Goal: Information Seeking & Learning: Get advice/opinions

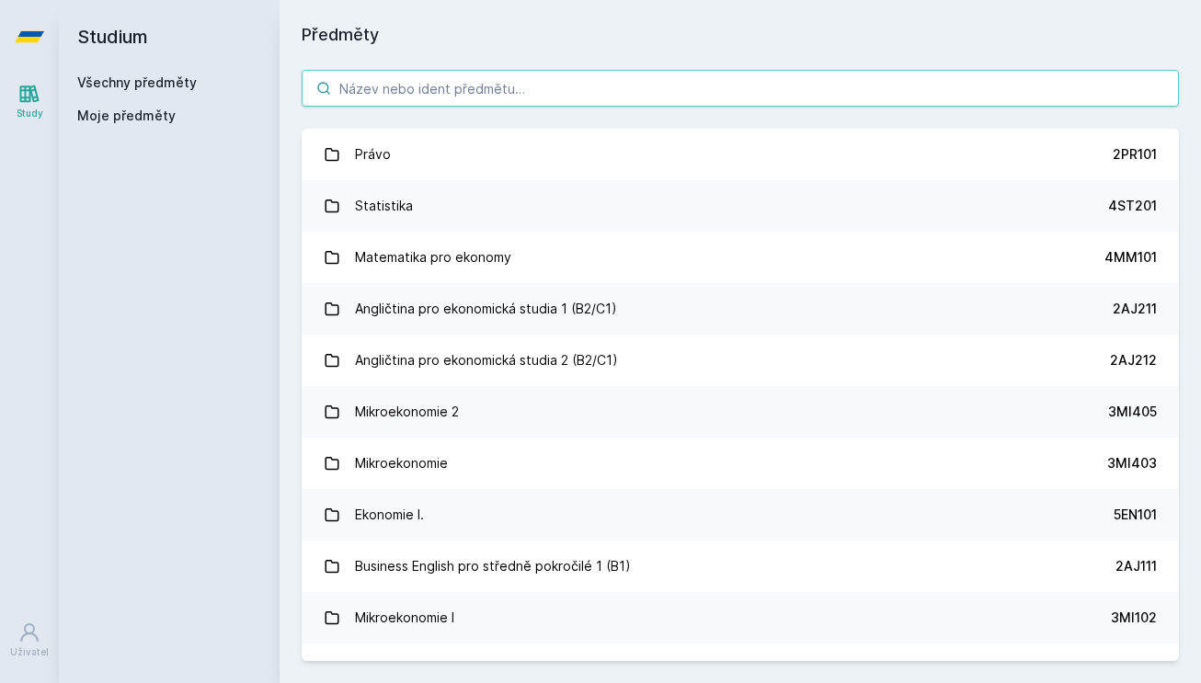
click at [441, 99] on input "search" at bounding box center [740, 88] width 877 height 37
paste input "4IT314"
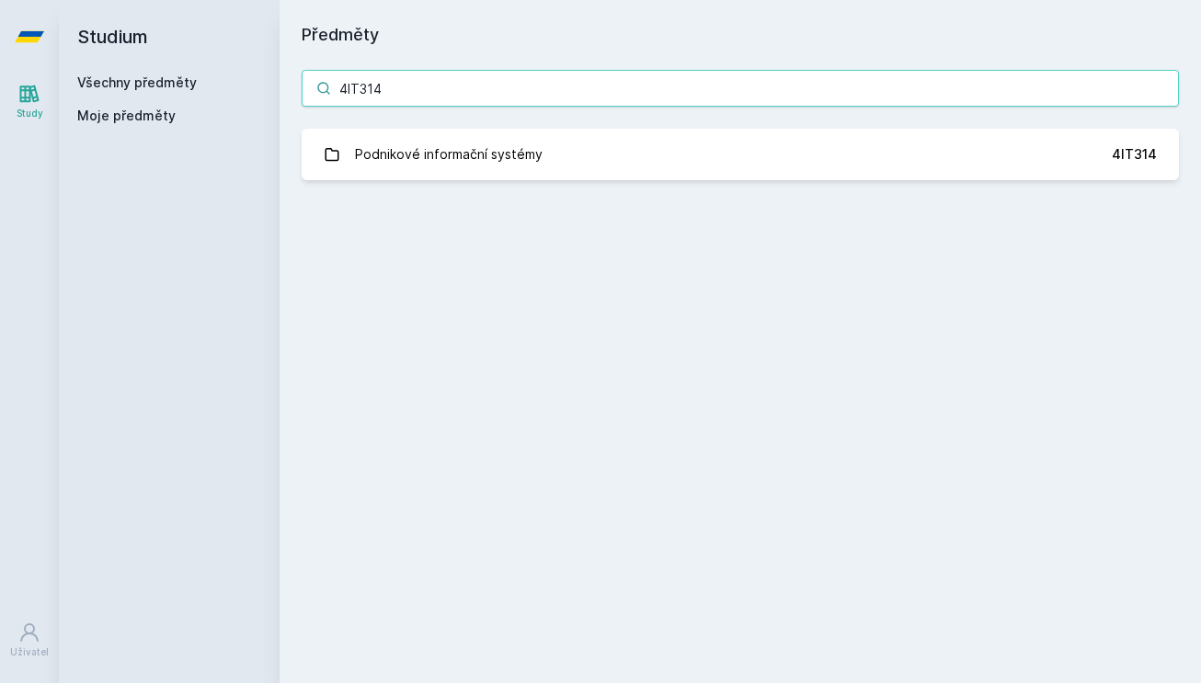
type input "4IT314"
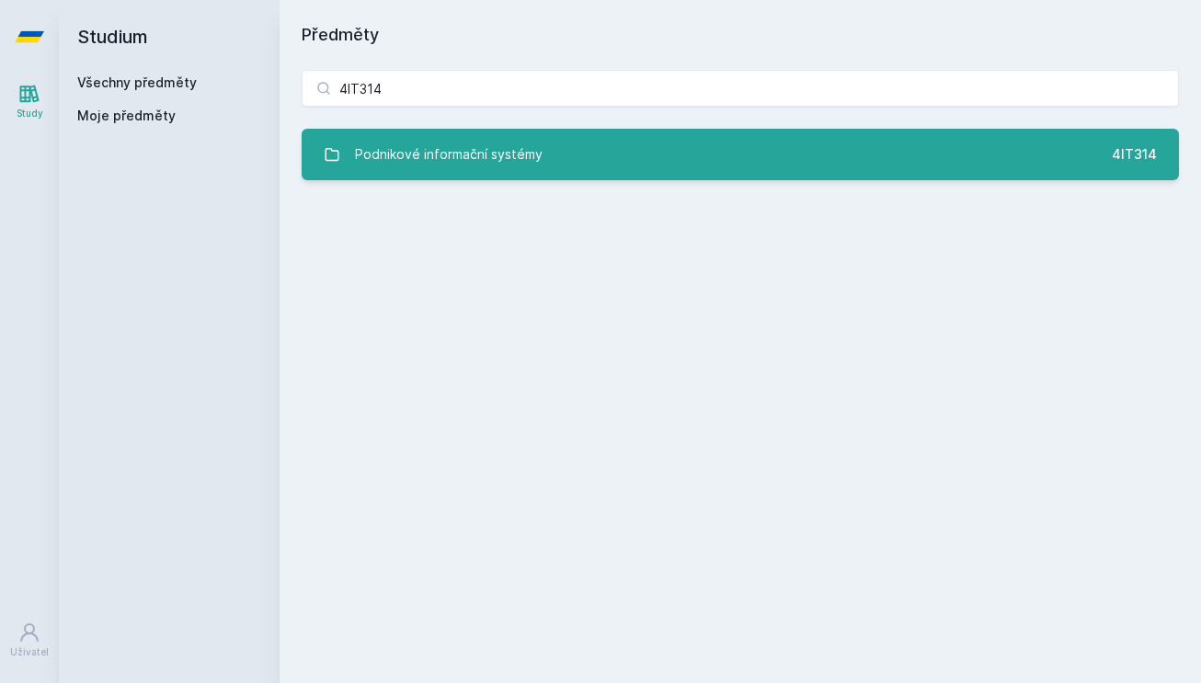
click at [471, 169] on div "Podnikové informační systémy" at bounding box center [449, 154] width 188 height 37
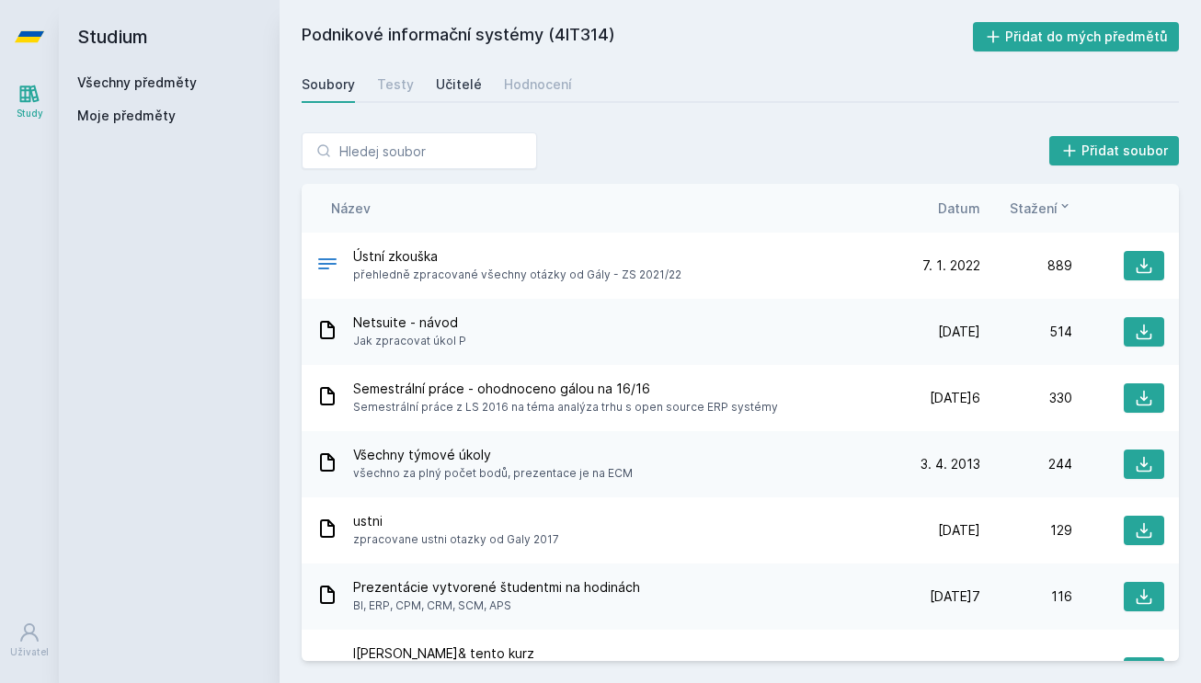
click at [453, 74] on link "Učitelé" at bounding box center [459, 84] width 46 height 37
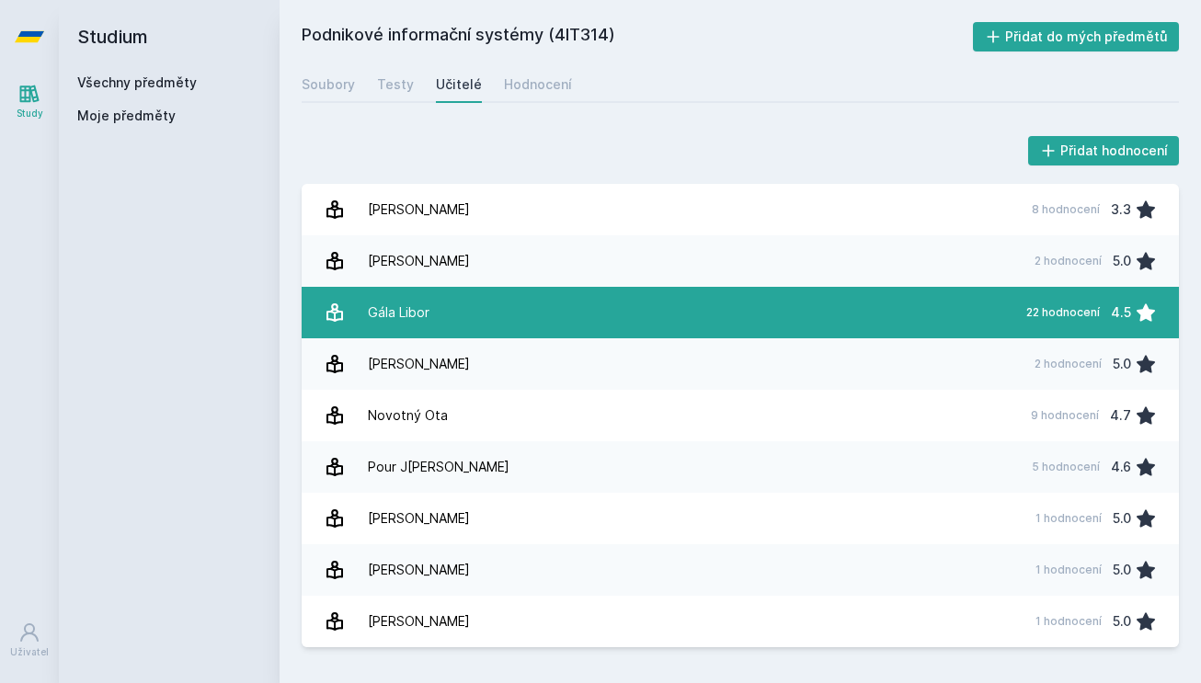
click at [442, 309] on link "Gála Libor 22 hodnocení 4.5" at bounding box center [740, 313] width 877 height 52
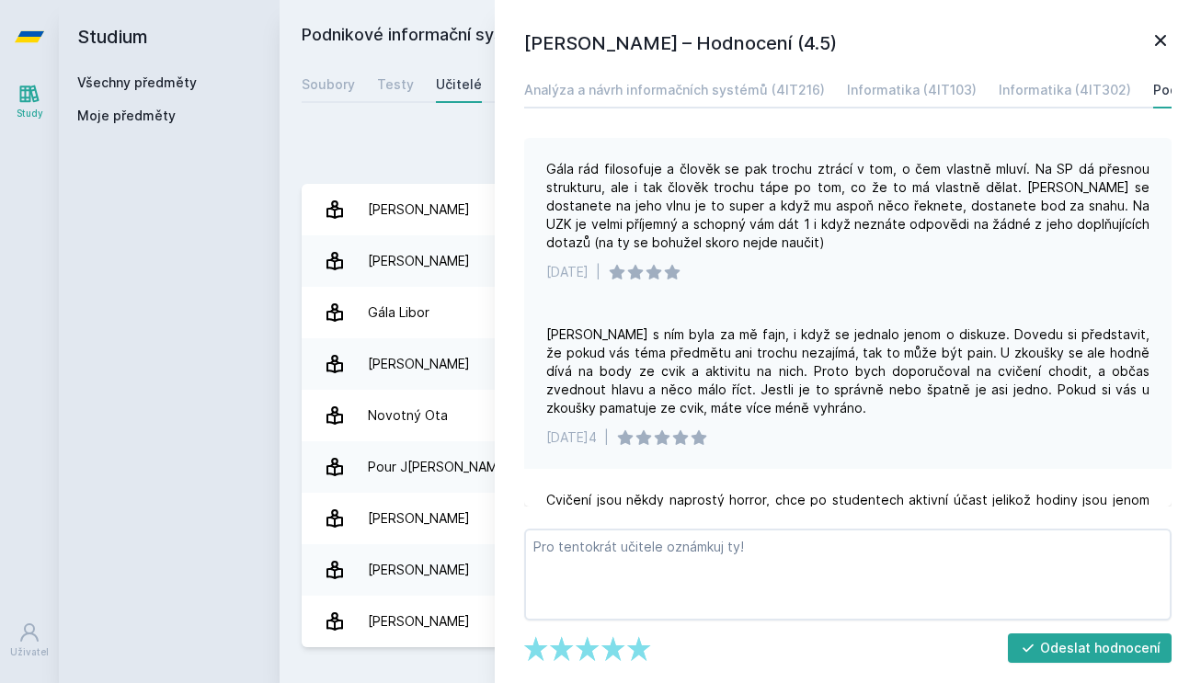
click at [633, 206] on div "Gála rád filosofuje a člověk se pak trochu ztrácí v tom, o čem vlastně mluví. N…" at bounding box center [847, 206] width 603 height 92
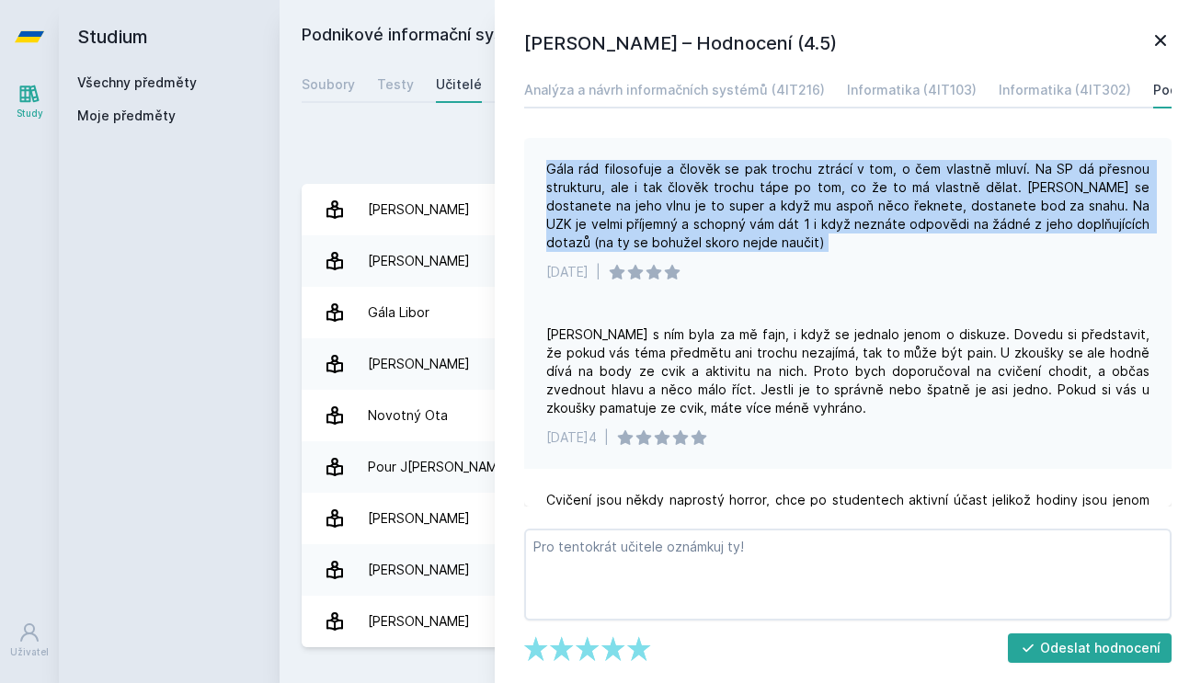
click at [633, 206] on div "Gála rád filosofuje a člověk se pak trochu ztrácí v tom, o čem vlastně mluví. N…" at bounding box center [847, 206] width 603 height 92
click at [656, 206] on div "Gála rád filosofuje a člověk se pak trochu ztrácí v tom, o čem vlastně mluví. N…" at bounding box center [847, 206] width 603 height 92
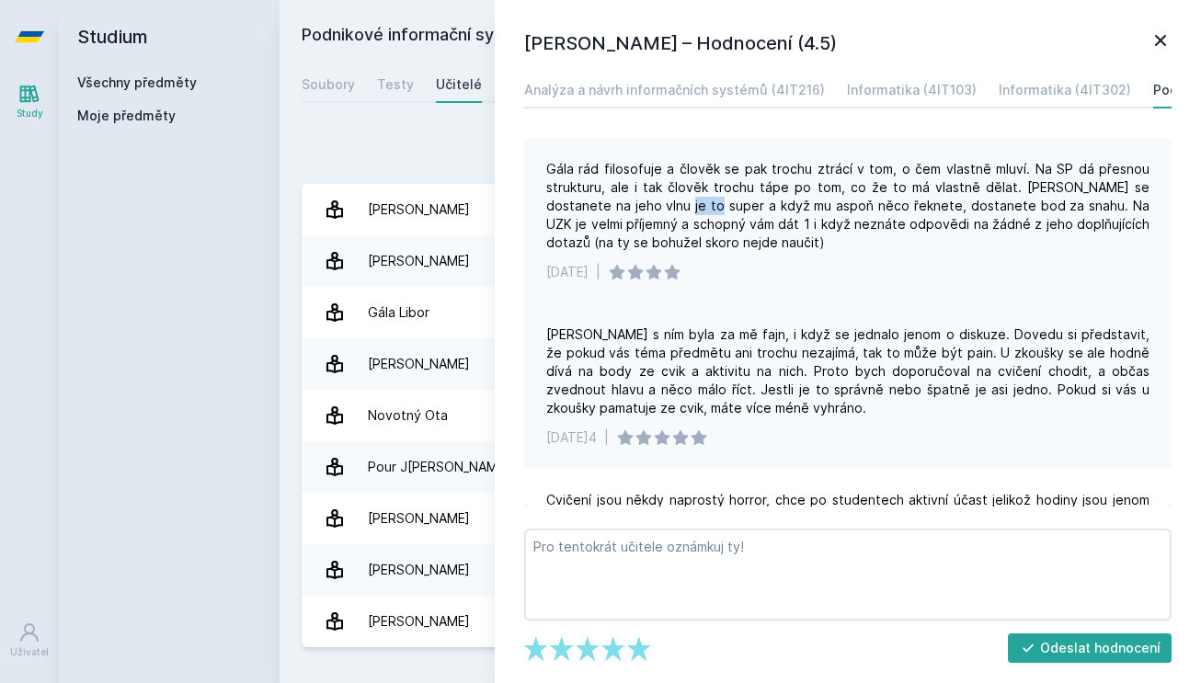
click at [656, 206] on div "Gála rád filosofuje a člověk se pak trochu ztrácí v tom, o čem vlastně mluví. N…" at bounding box center [847, 206] width 603 height 92
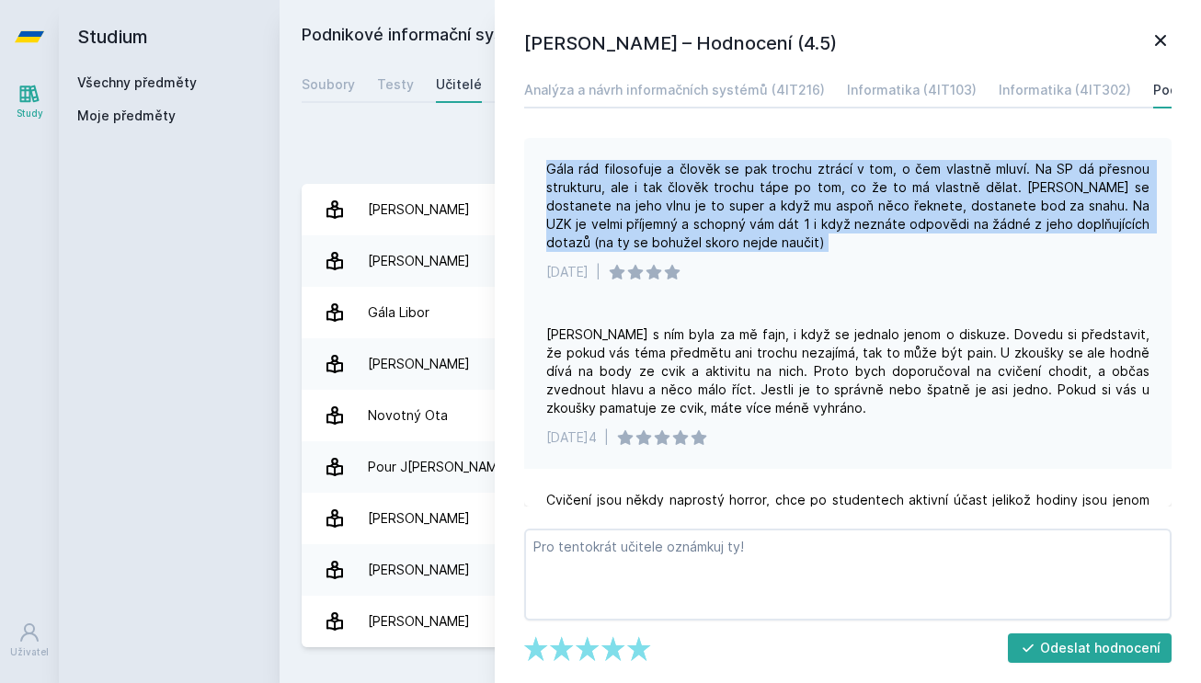
click at [656, 206] on div "Gála rád filosofuje a člověk se pak trochu ztrácí v tom, o čem vlastně mluví. N…" at bounding box center [847, 206] width 603 height 92
click at [672, 210] on div "Gála rád filosofuje a člověk se pak trochu ztrácí v tom, o čem vlastně mluví. N…" at bounding box center [847, 206] width 603 height 92
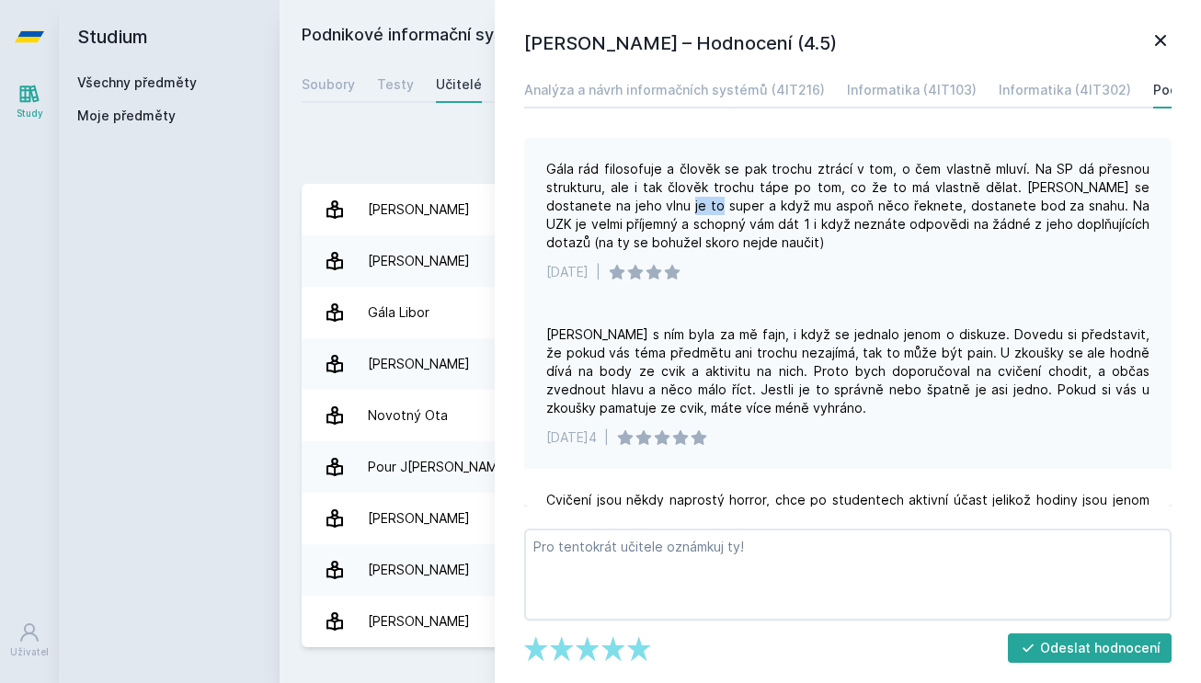
click at [672, 210] on div "Gála rád filosofuje a člověk se pak trochu ztrácí v tom, o čem vlastně mluví. N…" at bounding box center [847, 206] width 603 height 92
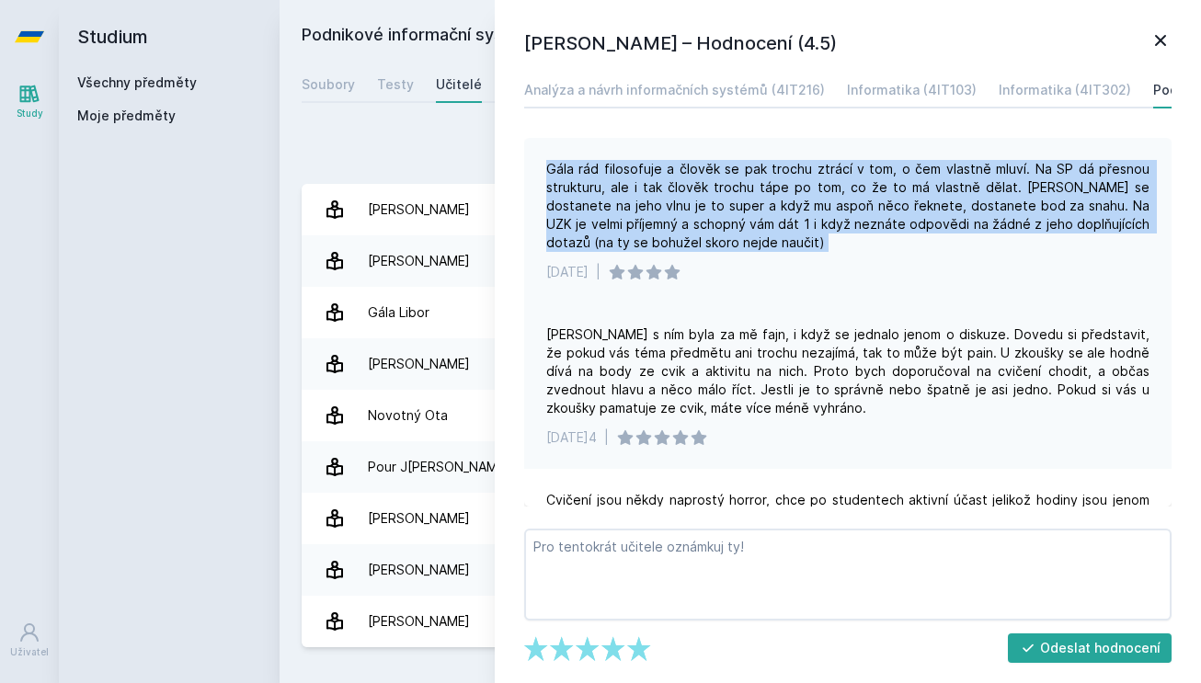
click at [672, 210] on div "Gála rád filosofuje a člověk se pak trochu ztrácí v tom, o čem vlastně mluví. N…" at bounding box center [847, 206] width 603 height 92
click at [677, 223] on div "Gála rád filosofuje a člověk se pak trochu ztrácí v tom, o čem vlastně mluví. N…" at bounding box center [847, 206] width 603 height 92
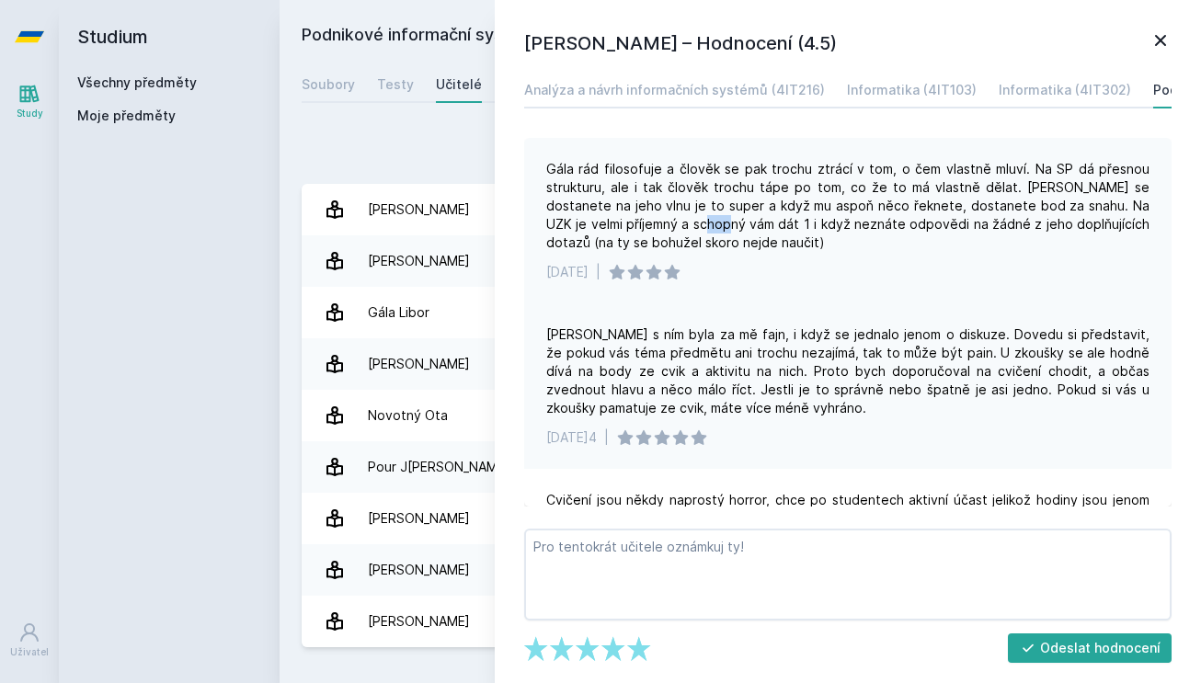
click at [677, 223] on div "Gála rád filosofuje a člověk se pak trochu ztrácí v tom, o čem vlastně mluví. N…" at bounding box center [847, 206] width 603 height 92
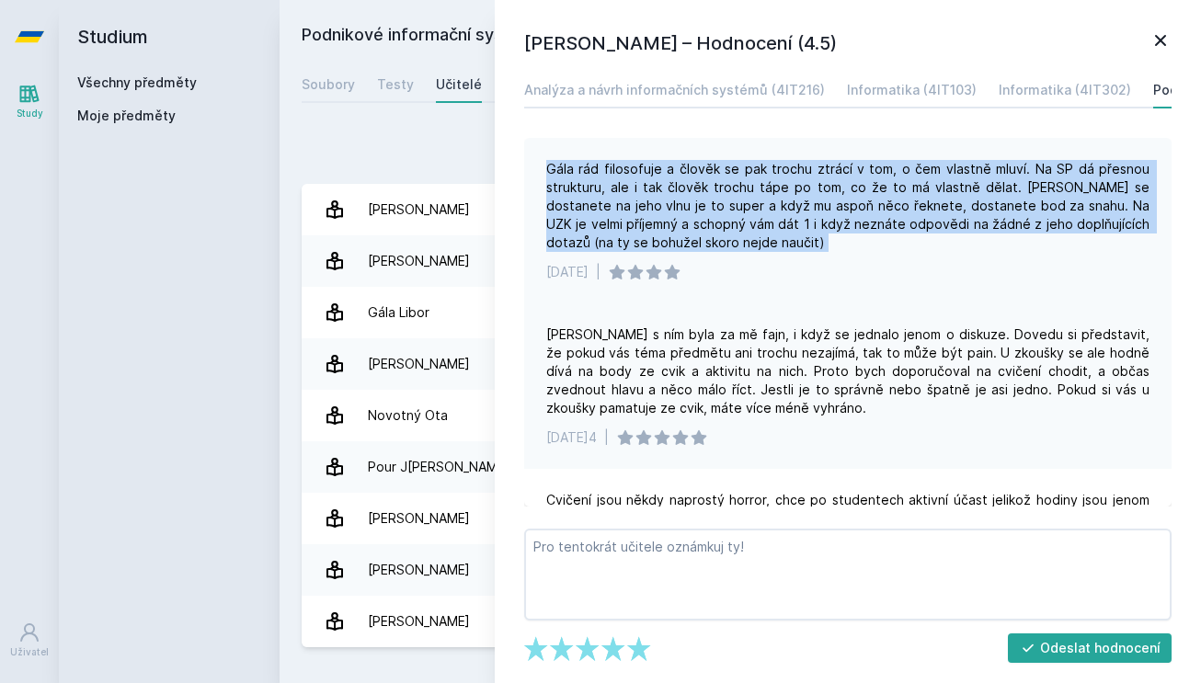
click at [677, 223] on div "Gála rád filosofuje a člověk se pak trochu ztrácí v tom, o čem vlastně mluví. N…" at bounding box center [847, 206] width 603 height 92
click at [678, 228] on div "Gála rád filosofuje a člověk se pak trochu ztrácí v tom, o čem vlastně mluví. N…" at bounding box center [847, 206] width 603 height 92
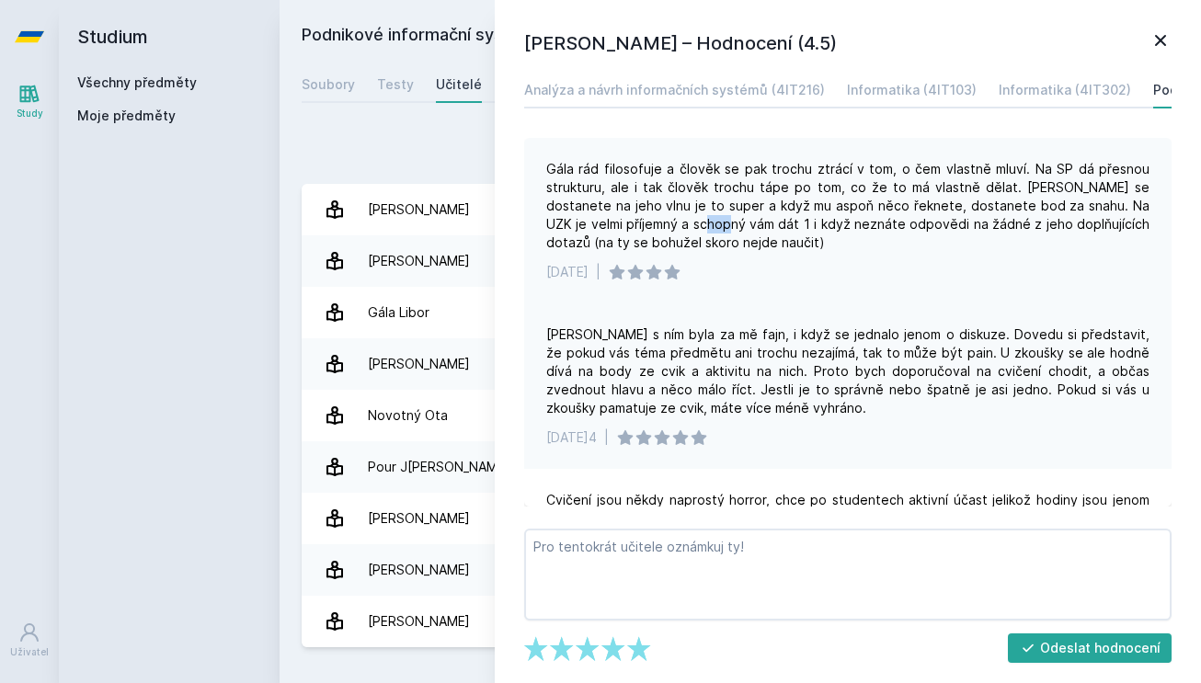
click at [678, 228] on div "Gála rád filosofuje a člověk se pak trochu ztrácí v tom, o čem vlastně mluví. N…" at bounding box center [847, 206] width 603 height 92
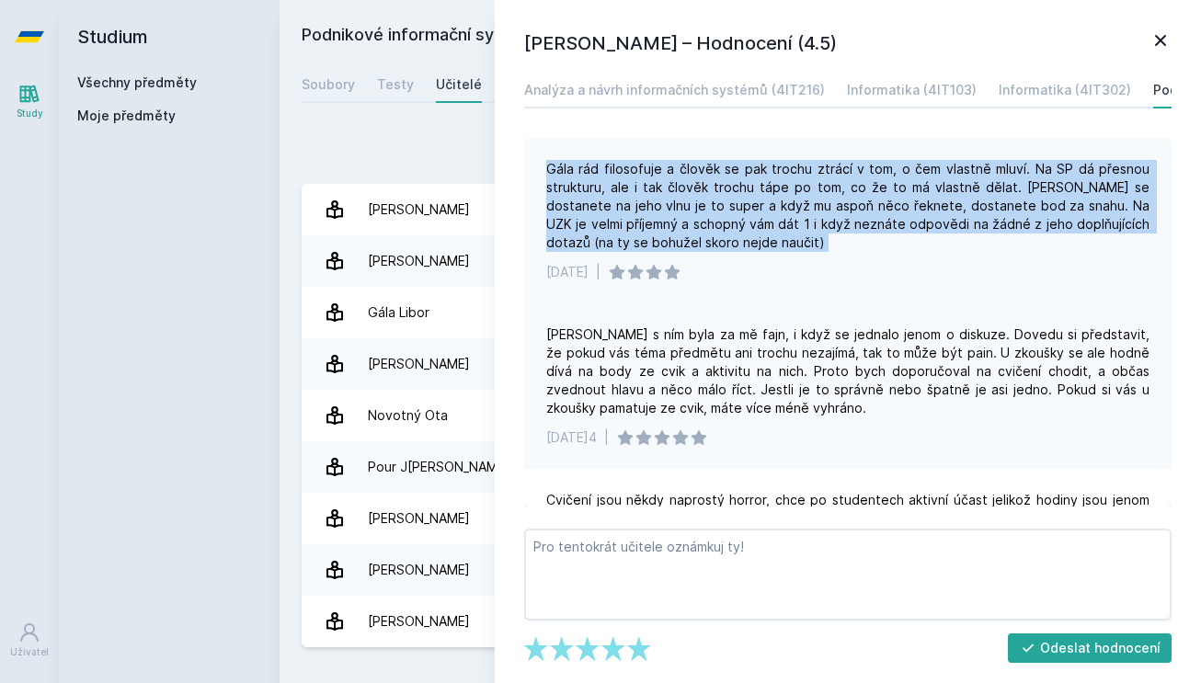
click at [678, 228] on div "Gála rád filosofuje a člověk se pak trochu ztrácí v tom, o čem vlastně mluví. N…" at bounding box center [847, 206] width 603 height 92
click at [682, 229] on div "Gála rád filosofuje a člověk se pak trochu ztrácí v tom, o čem vlastně mluví. N…" at bounding box center [847, 206] width 603 height 92
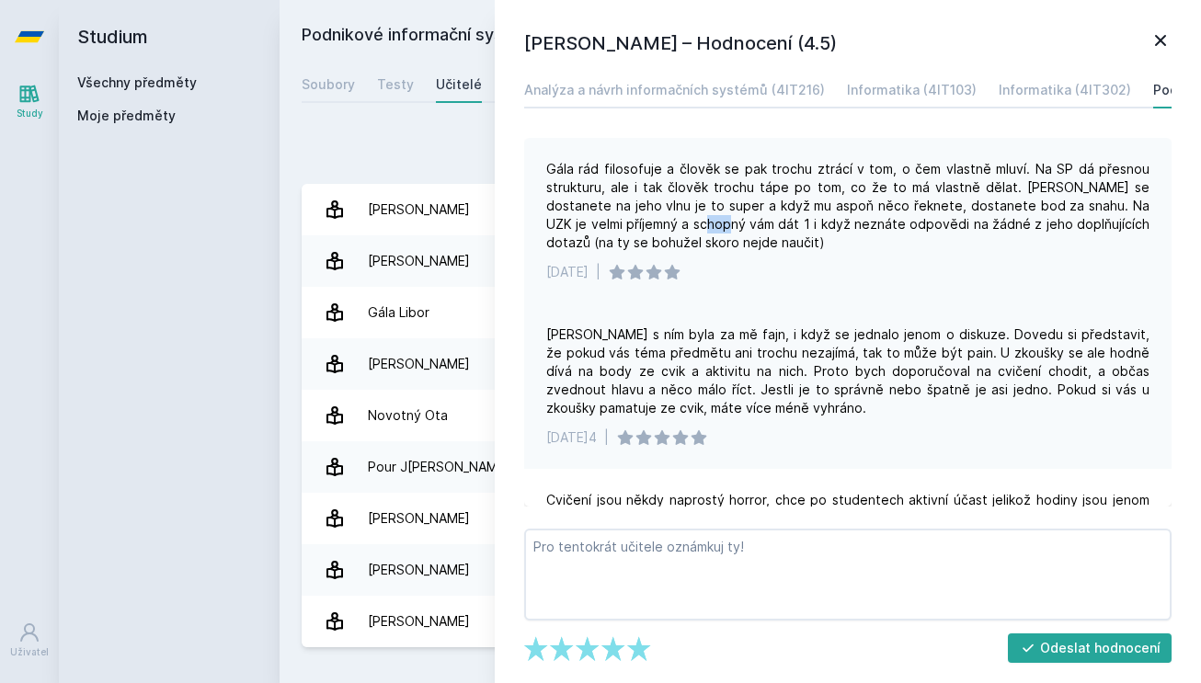
click at [682, 229] on div "Gála rád filosofuje a člověk se pak trochu ztrácí v tom, o čem vlastně mluví. N…" at bounding box center [847, 206] width 603 height 92
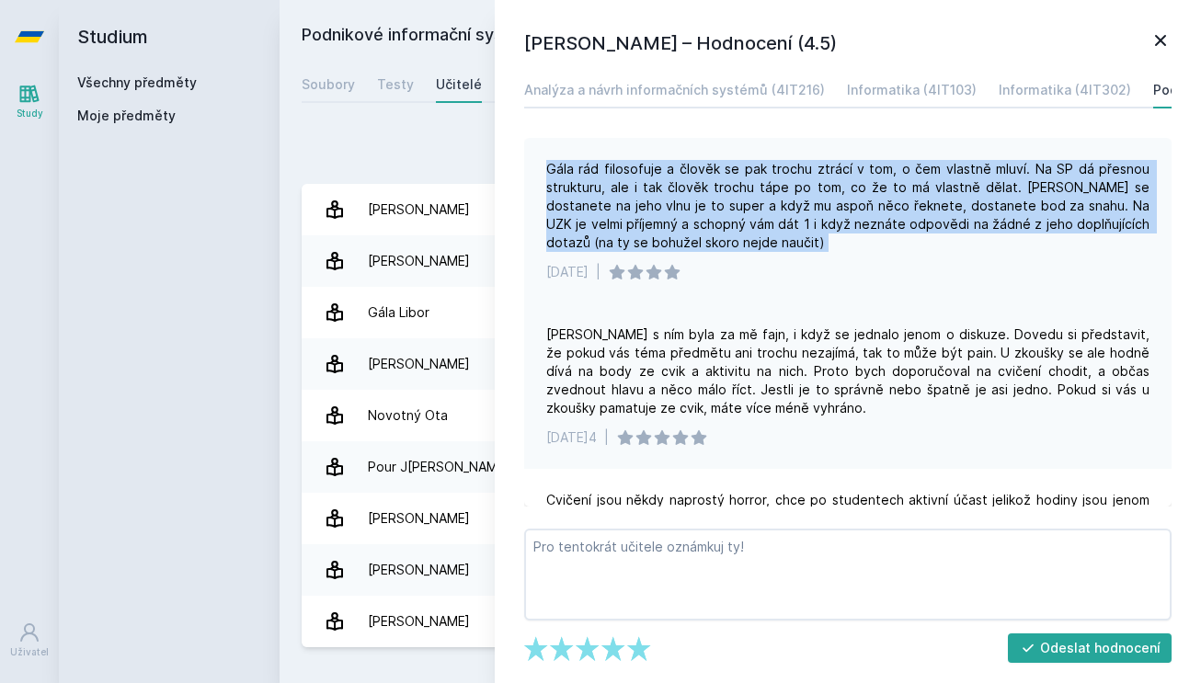
click at [682, 229] on div "Gála rád filosofuje a člověk se pak trochu ztrácí v tom, o čem vlastně mluví. N…" at bounding box center [847, 206] width 603 height 92
click at [682, 235] on div "Gála rád filosofuje a člověk se pak trochu ztrácí v tom, o čem vlastně mluví. N…" at bounding box center [847, 206] width 603 height 92
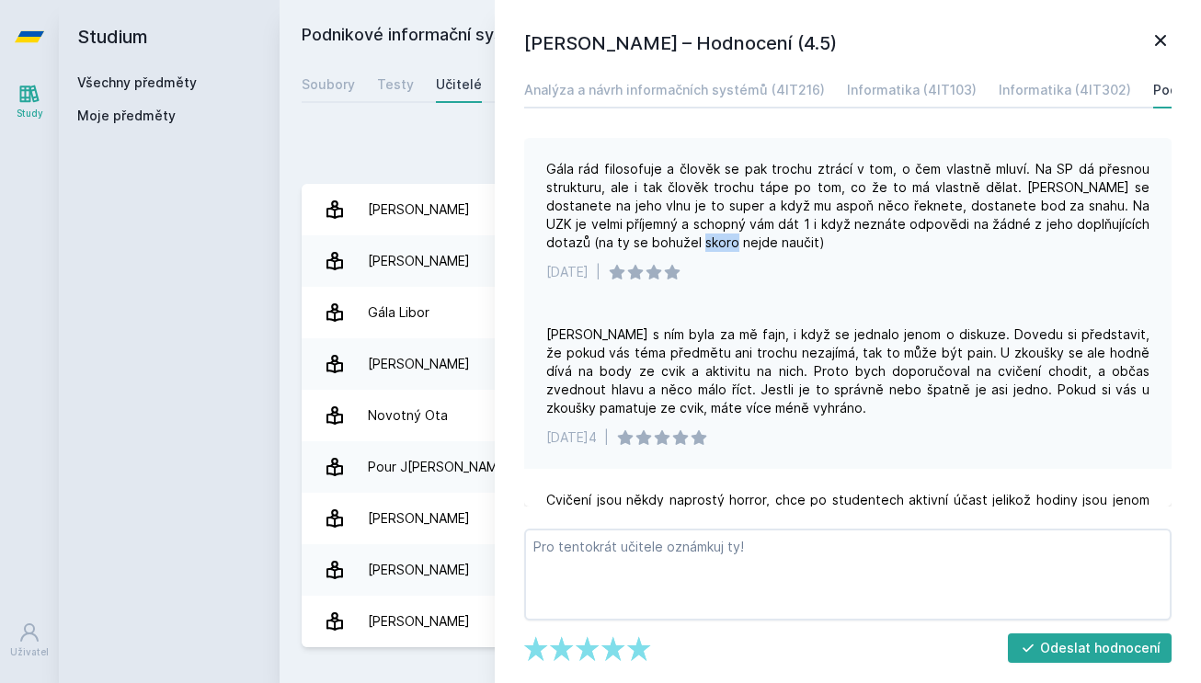
click at [682, 235] on div "Gála rád filosofuje a člověk se pak trochu ztrácí v tom, o čem vlastně mluví. N…" at bounding box center [847, 206] width 603 height 92
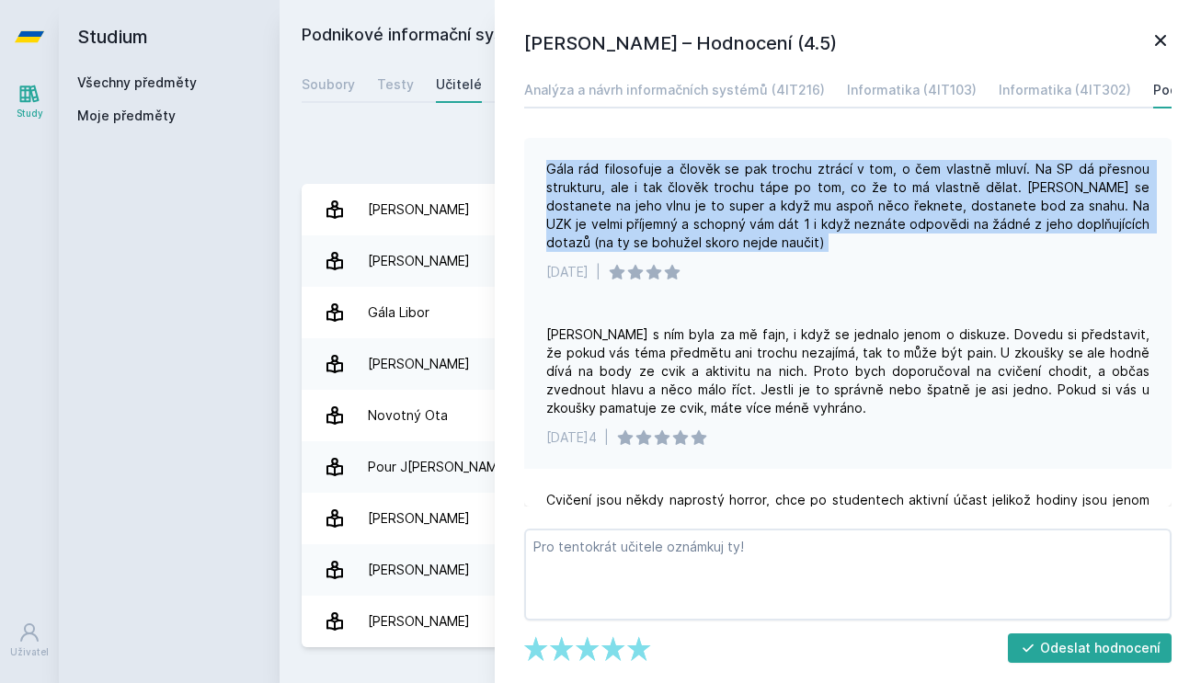
click at [682, 235] on div "Gála rád filosofuje a člověk se pak trochu ztrácí v tom, o čem vlastně mluví. N…" at bounding box center [847, 206] width 603 height 92
click at [690, 237] on div "Gála rád filosofuje a člověk se pak trochu ztrácí v tom, o čem vlastně mluví. N…" at bounding box center [847, 206] width 603 height 92
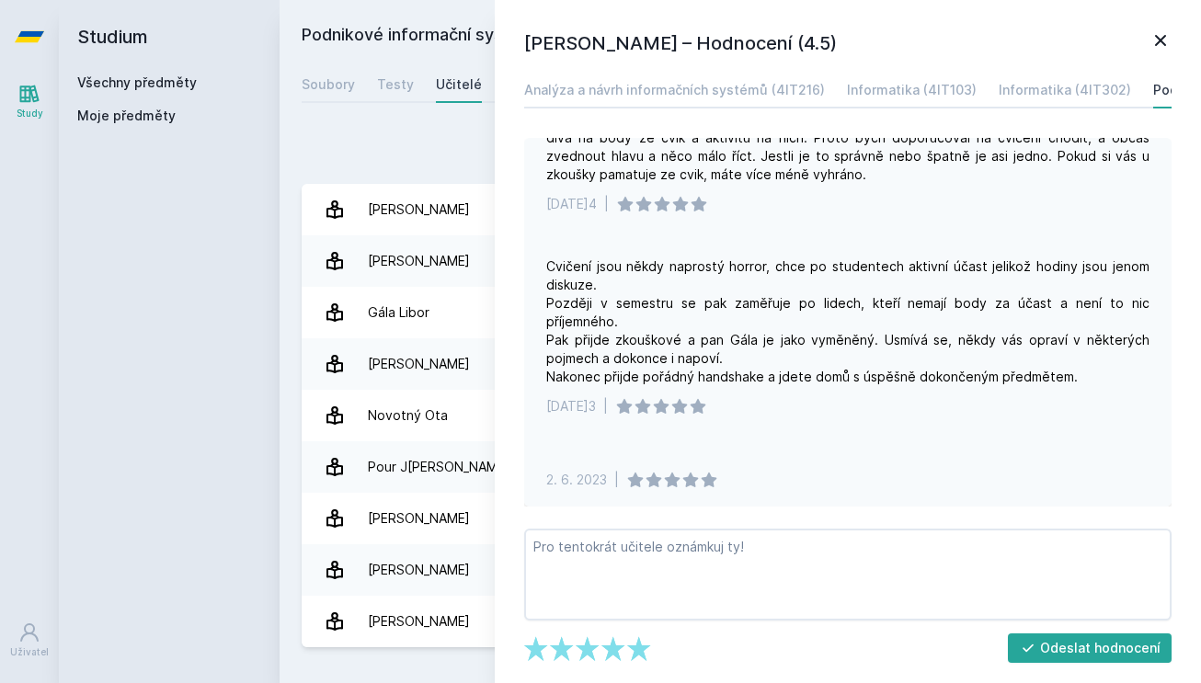
scroll to position [246, 0]
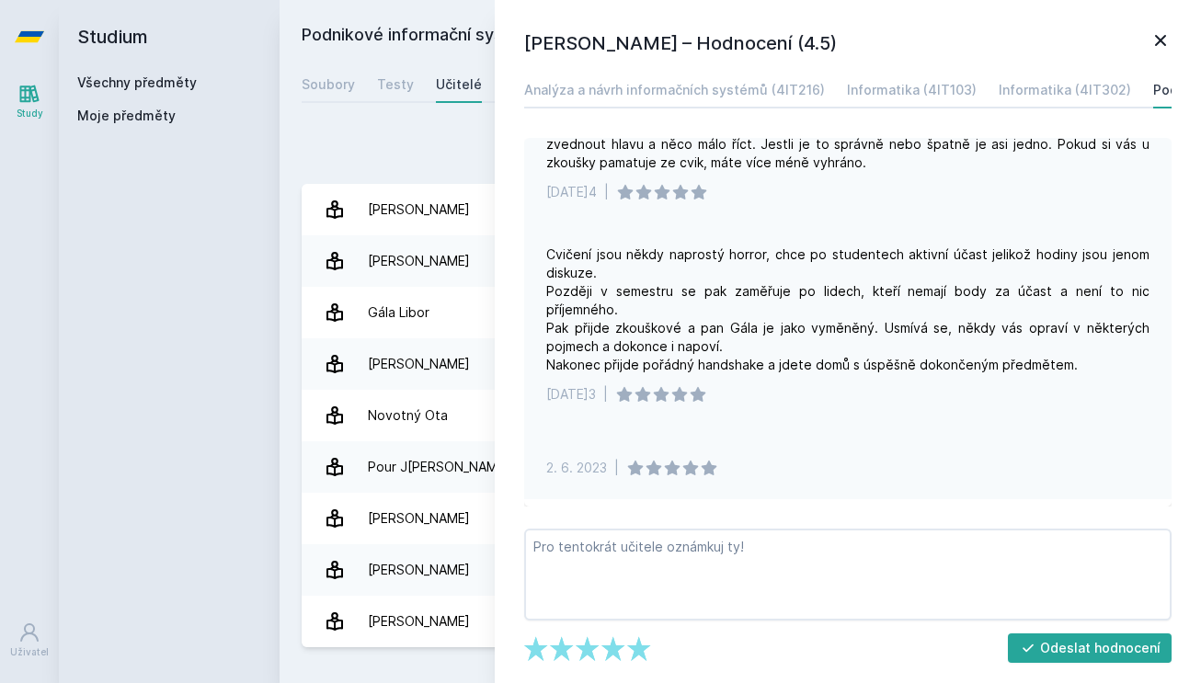
click at [664, 350] on div "Cvičení jsou někdy naprostý horror, chce po studentech aktivní účast jelikož ho…" at bounding box center [847, 310] width 603 height 129
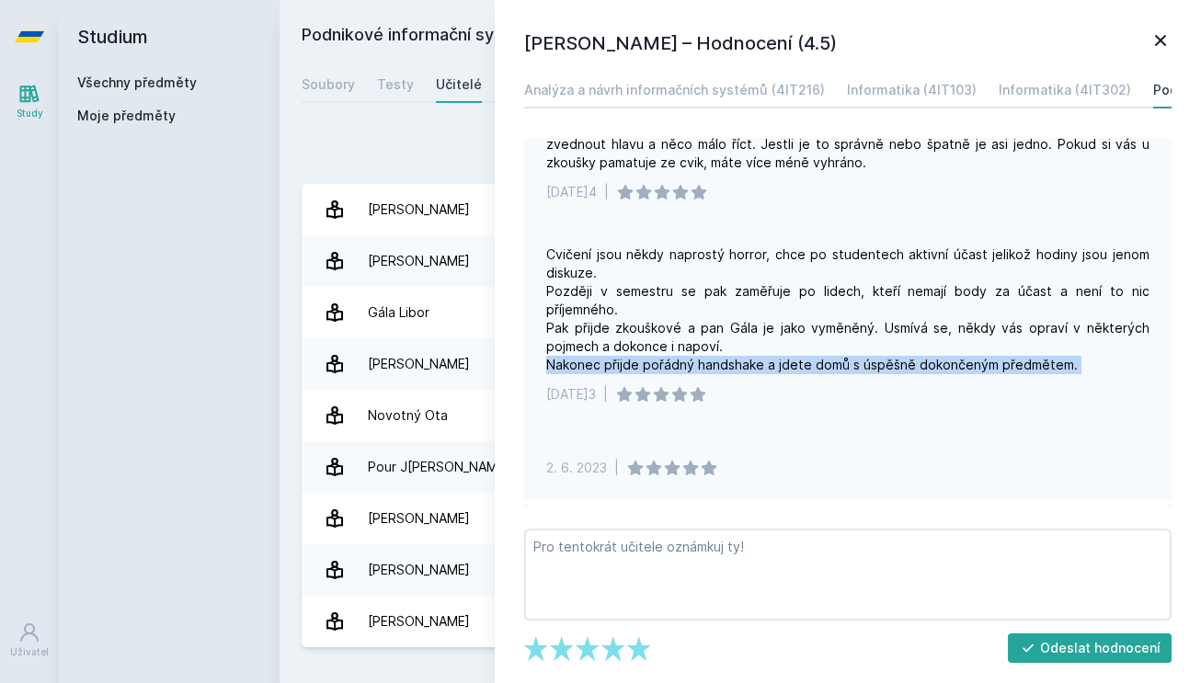
click at [664, 350] on div "Cvičení jsou někdy naprostý horror, chce po studentech aktivní účast jelikož ho…" at bounding box center [847, 310] width 603 height 129
click at [731, 349] on div "Cvičení jsou někdy naprostý horror, chce po studentech aktivní účast jelikož ho…" at bounding box center [847, 310] width 603 height 129
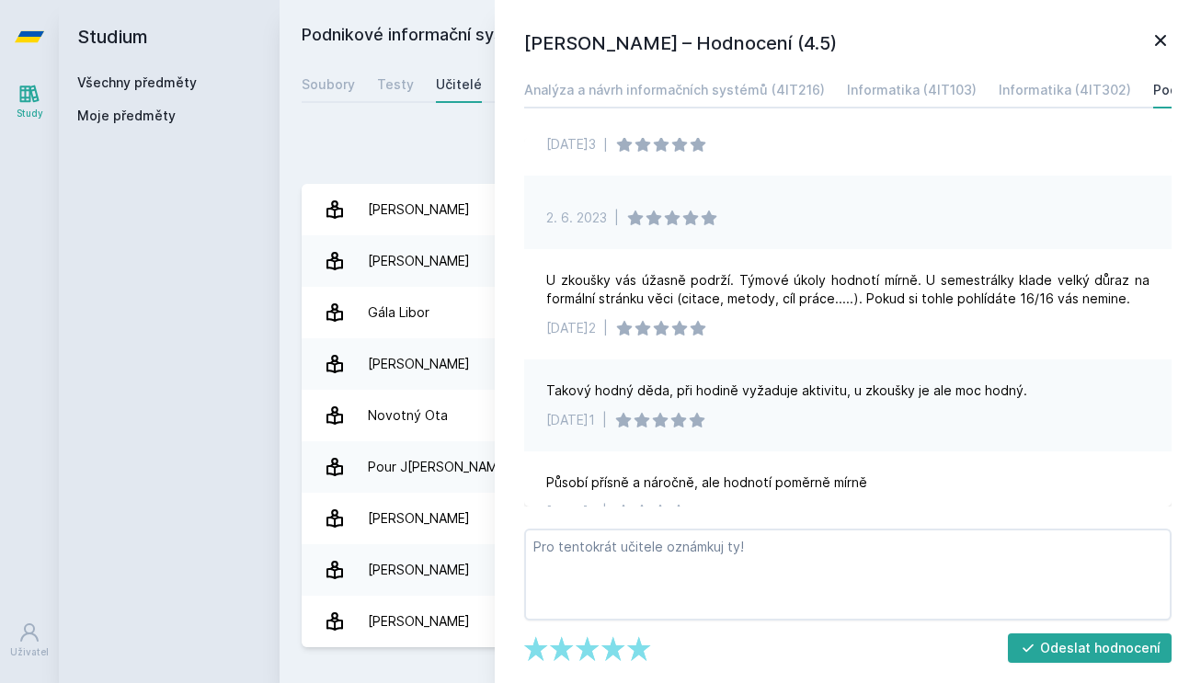
scroll to position [494, 0]
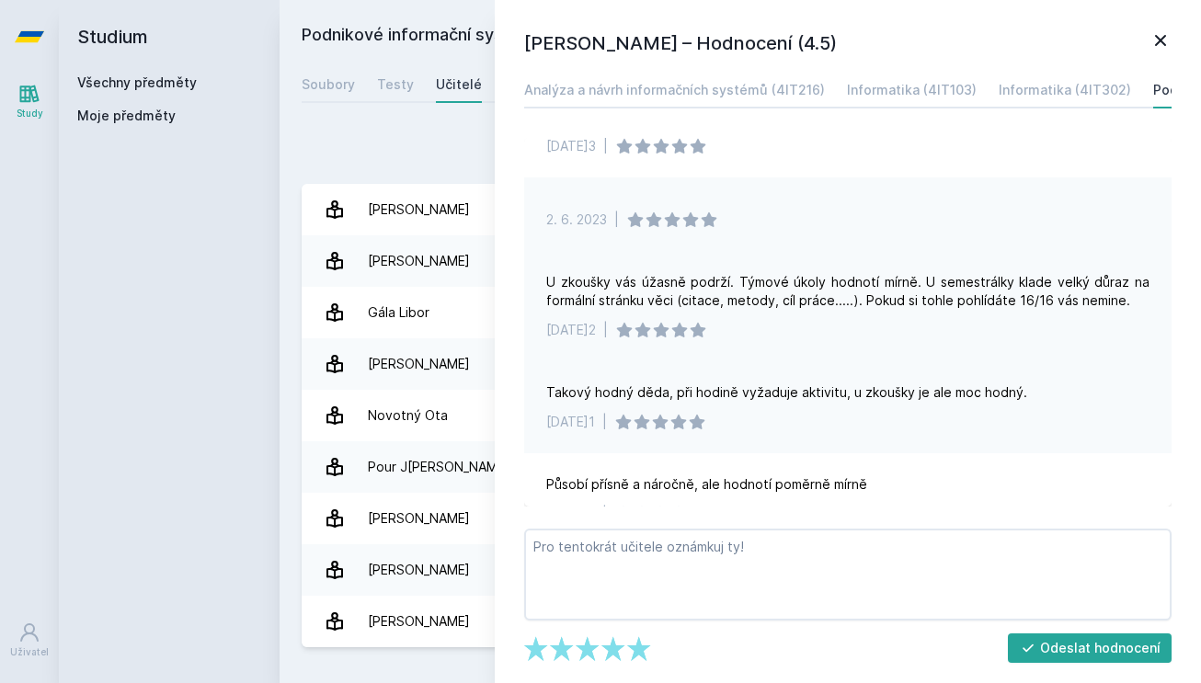
click at [758, 281] on div "U zkoušky vás úžasně podrží. Týmové úkoly hodnotí mírně. U semestrálky klade ve…" at bounding box center [847, 291] width 603 height 37
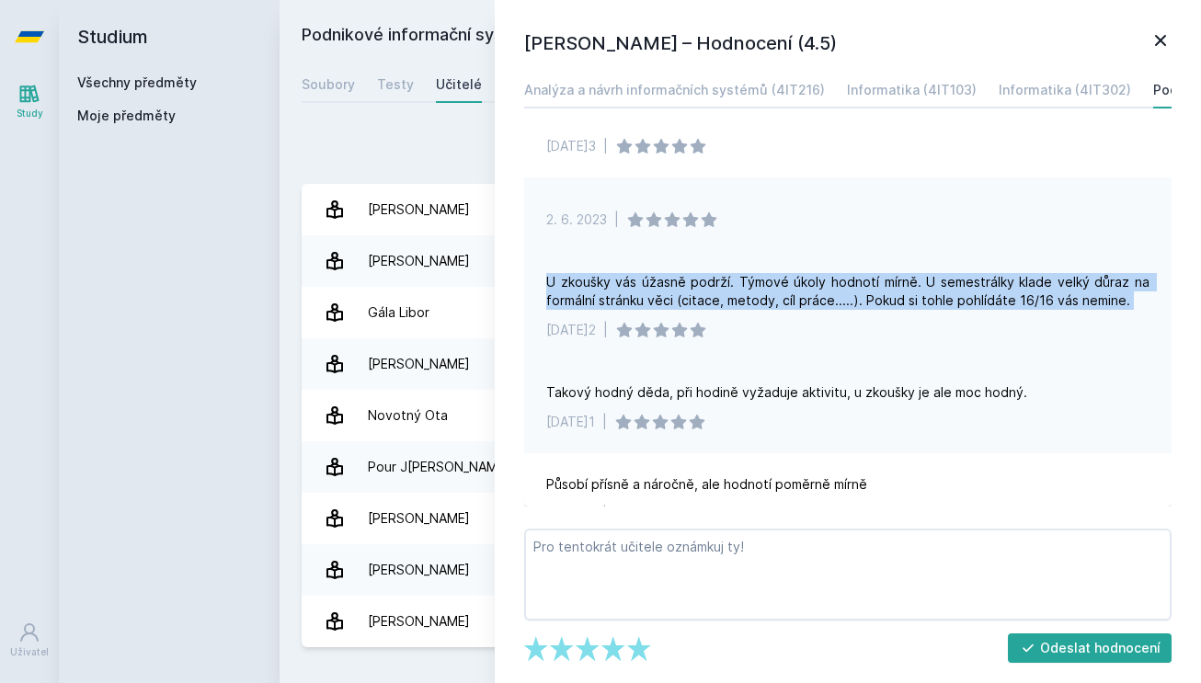
click at [758, 281] on div "U zkoušky vás úžasně podrží. Týmové úkoly hodnotí mírně. U semestrálky klade ve…" at bounding box center [847, 291] width 603 height 37
click at [771, 285] on div "U zkoušky vás úžasně podrží. Týmové úkoly hodnotí mírně. U semestrálky klade ve…" at bounding box center [847, 291] width 603 height 37
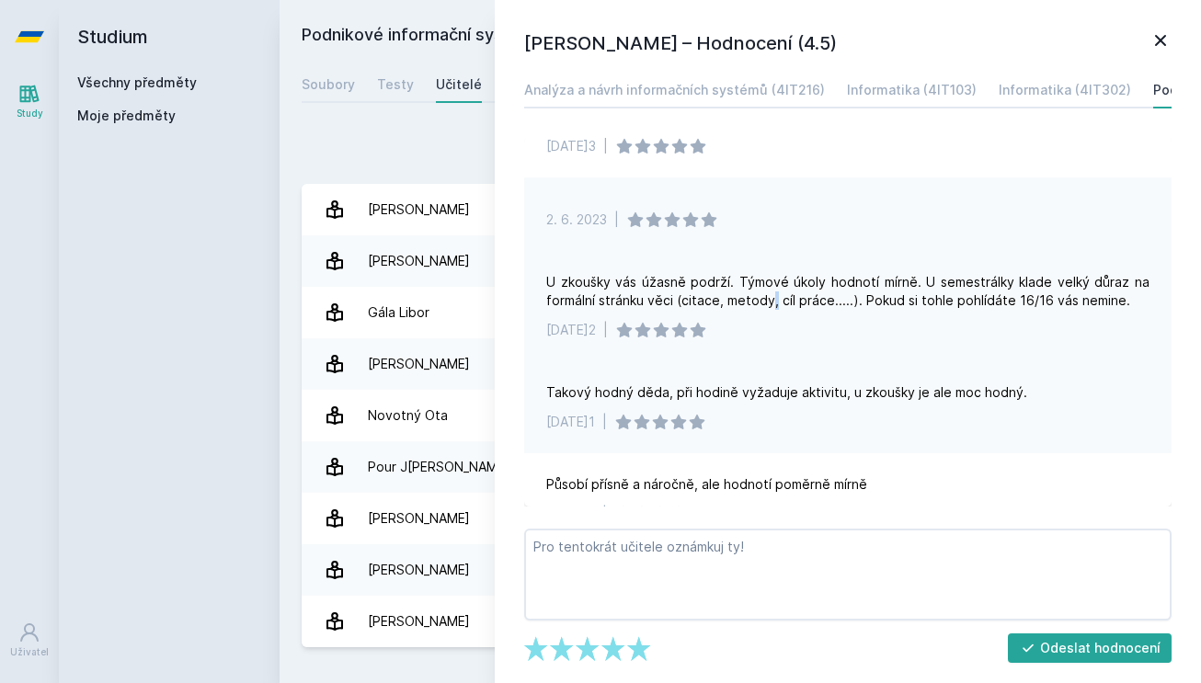
click at [771, 285] on div "U zkoušky vás úžasně podrží. Týmové úkoly hodnotí mírně. U semestrálky klade ve…" at bounding box center [847, 291] width 603 height 37
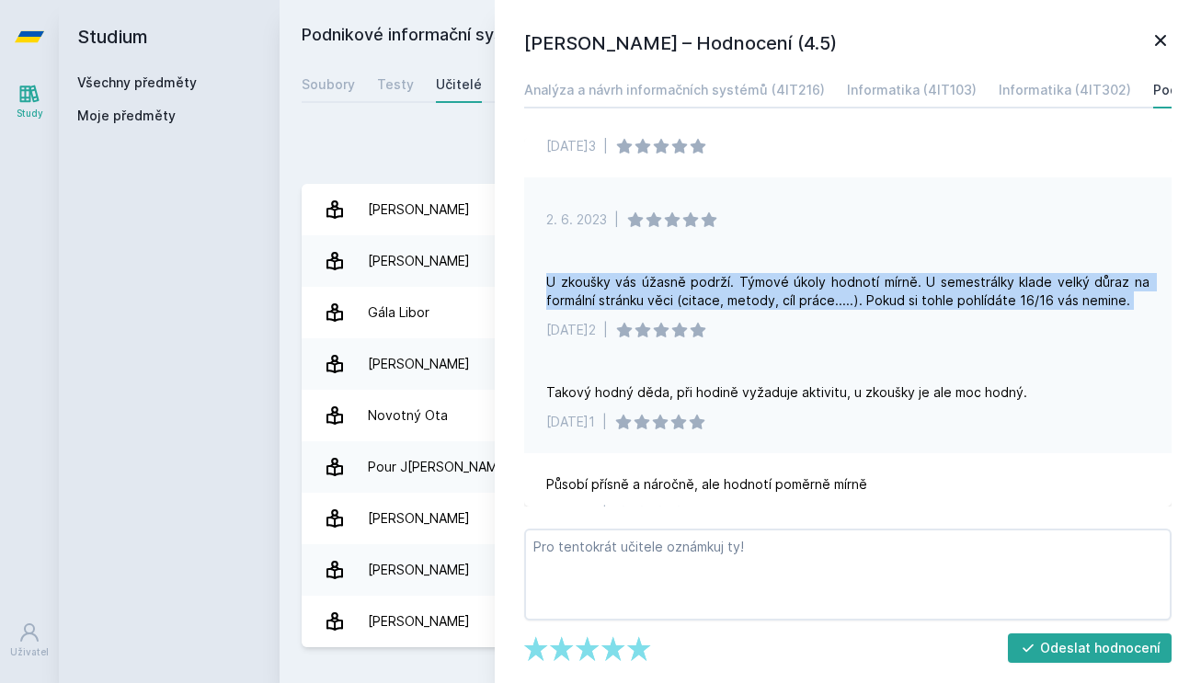
click at [771, 285] on div "U zkoušky vás úžasně podrží. Týmové úkoly hodnotí mírně. U semestrálky klade ve…" at bounding box center [847, 291] width 603 height 37
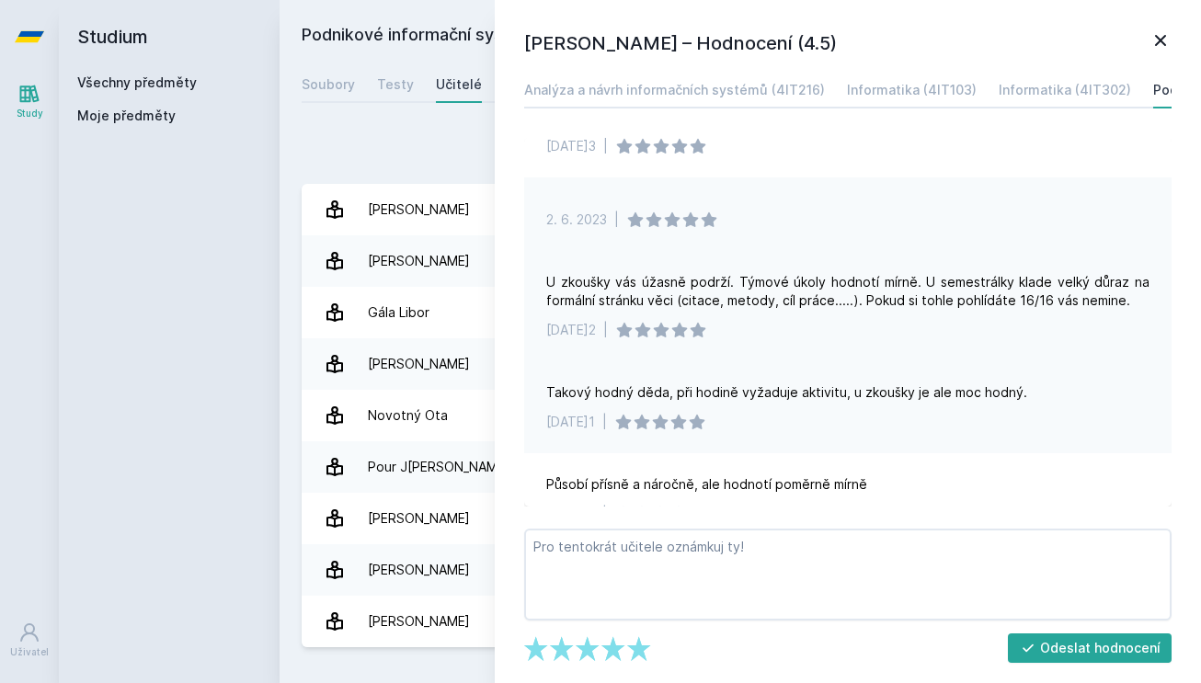
click at [777, 321] on div "[DATE]2 |" at bounding box center [847, 330] width 603 height 18
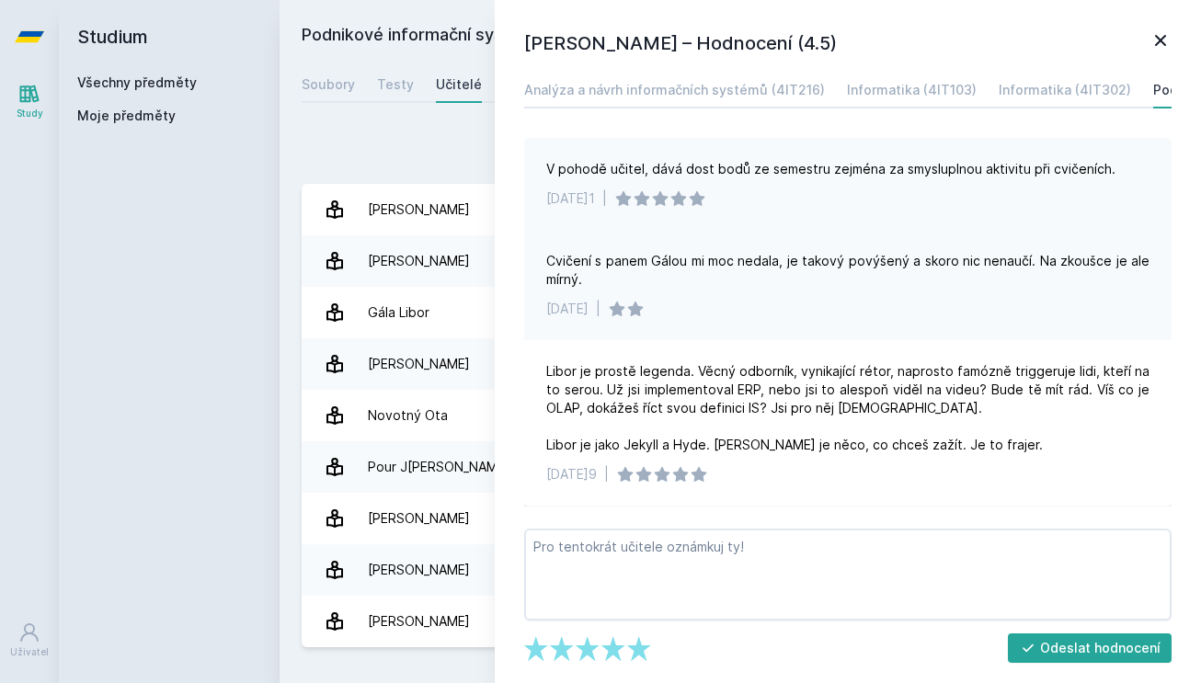
scroll to position [1027, 0]
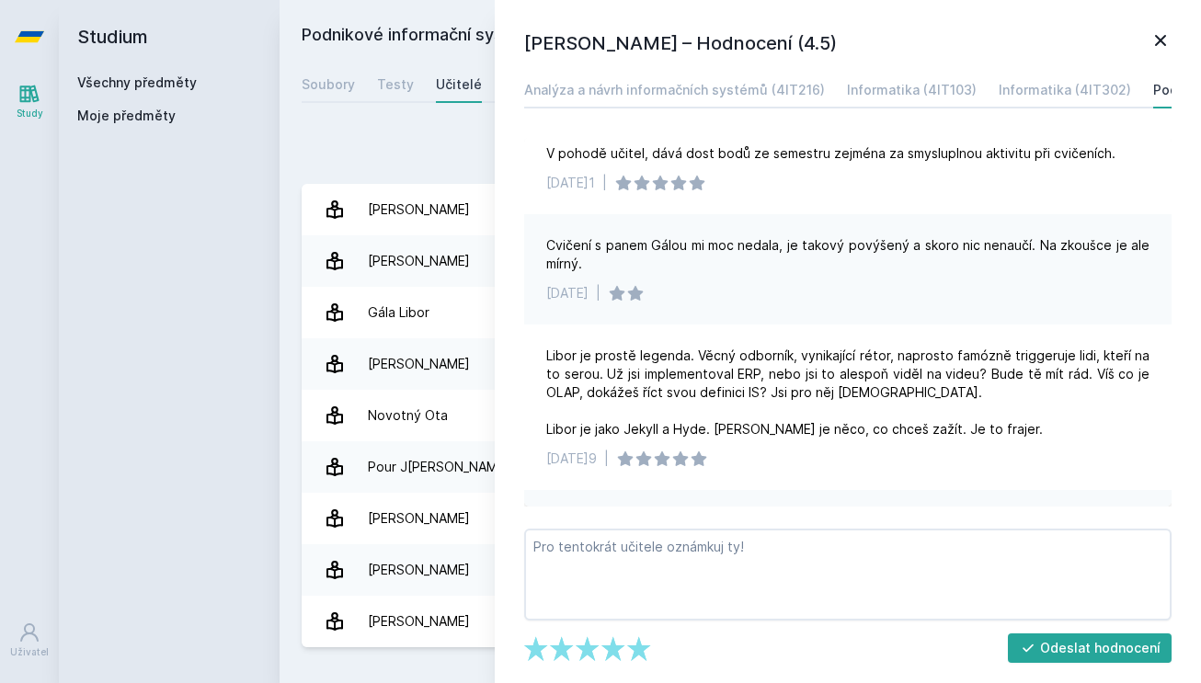
click at [436, 146] on div "Přidat hodnocení" at bounding box center [740, 150] width 877 height 37
click at [1163, 42] on icon at bounding box center [1160, 40] width 11 height 11
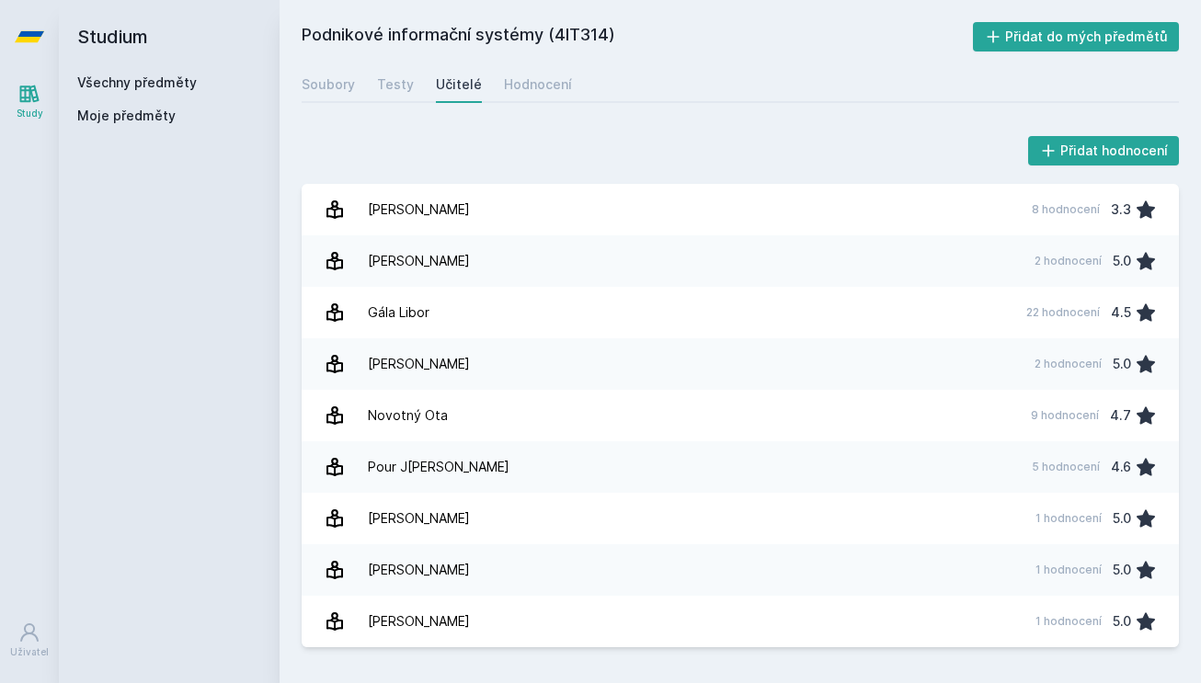
click at [576, 89] on div "Soubory Testy Učitelé Hodnocení" at bounding box center [740, 84] width 877 height 37
click at [563, 89] on div "Hodnocení" at bounding box center [538, 84] width 68 height 18
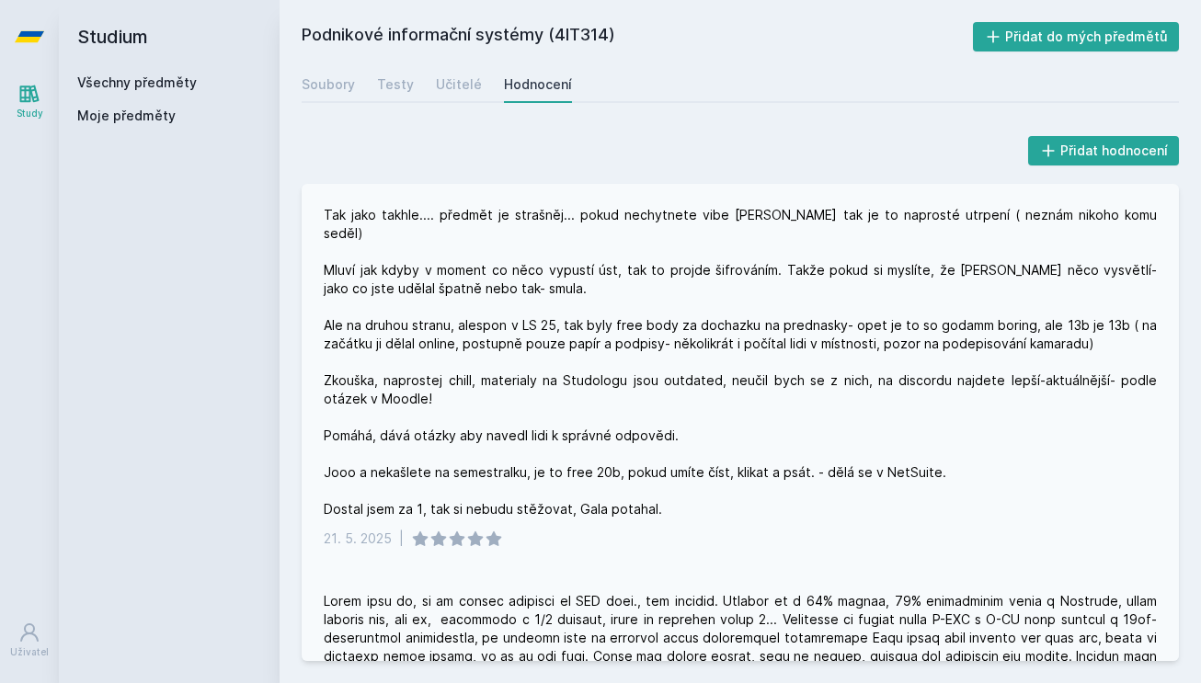
click at [443, 251] on div "Tak jako takhle.... předmět je strašněj... pokud nechytnete vibe [PERSON_NAME] …" at bounding box center [740, 362] width 833 height 313
click at [443, 260] on div "Tak jako takhle.... předmět je strašněj... pokud nechytnete vibe [PERSON_NAME] …" at bounding box center [740, 362] width 833 height 313
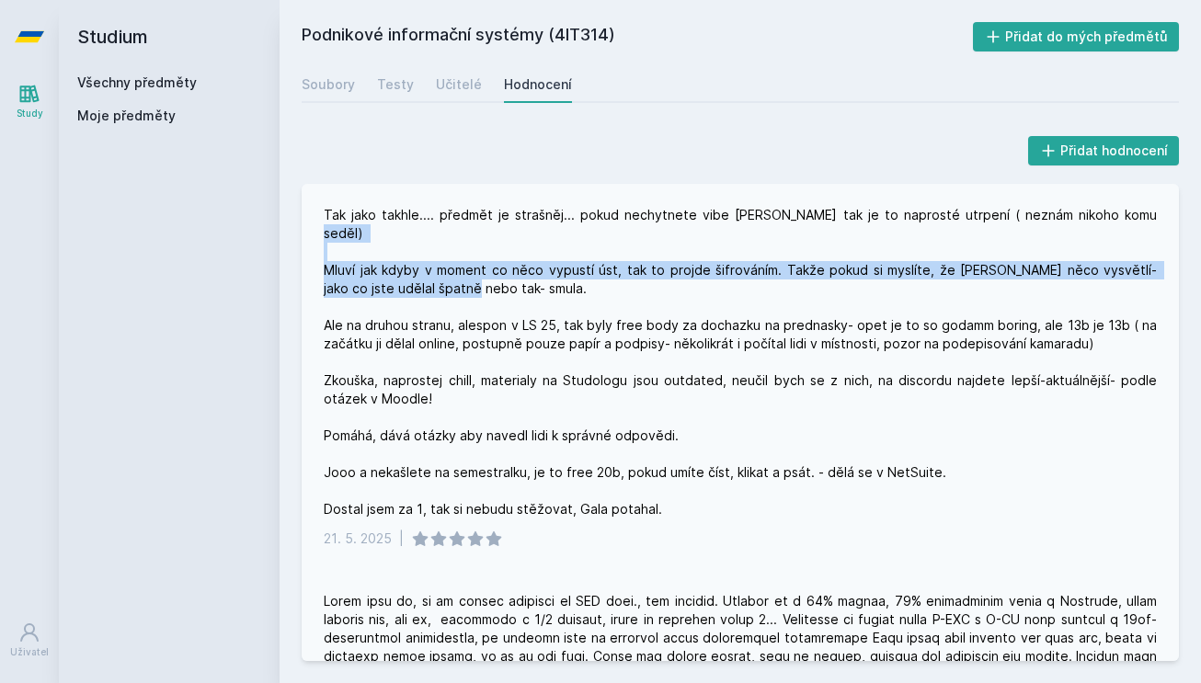
click at [443, 260] on div "Tak jako takhle.... předmět je strašněj... pokud nechytnete vibe [PERSON_NAME] …" at bounding box center [740, 362] width 833 height 313
click at [443, 259] on div "Tak jako takhle.... předmět je strašněj... pokud nechytnete vibe [PERSON_NAME] …" at bounding box center [740, 362] width 833 height 313
click at [443, 253] on div "Tak jako takhle.... předmět je strašněj... pokud nechytnete vibe [PERSON_NAME] …" at bounding box center [740, 362] width 833 height 313
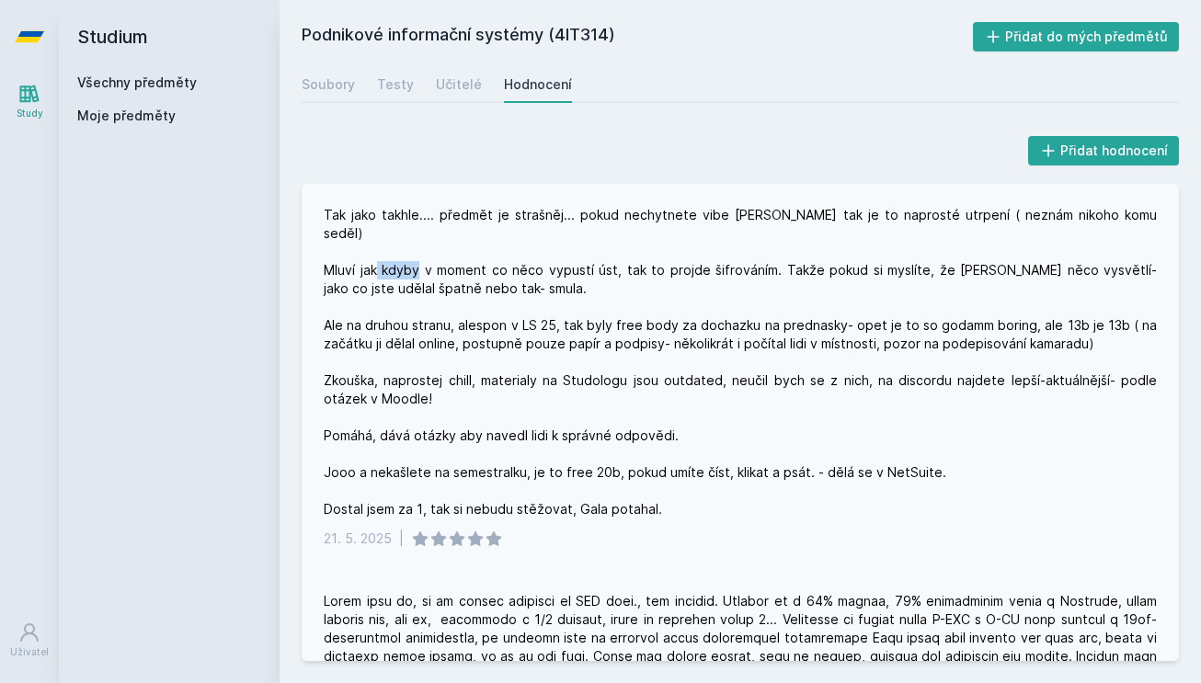
click at [443, 253] on div "Tak jako takhle.... předmět je strašněj... pokud nechytnete vibe [PERSON_NAME] …" at bounding box center [740, 362] width 833 height 313
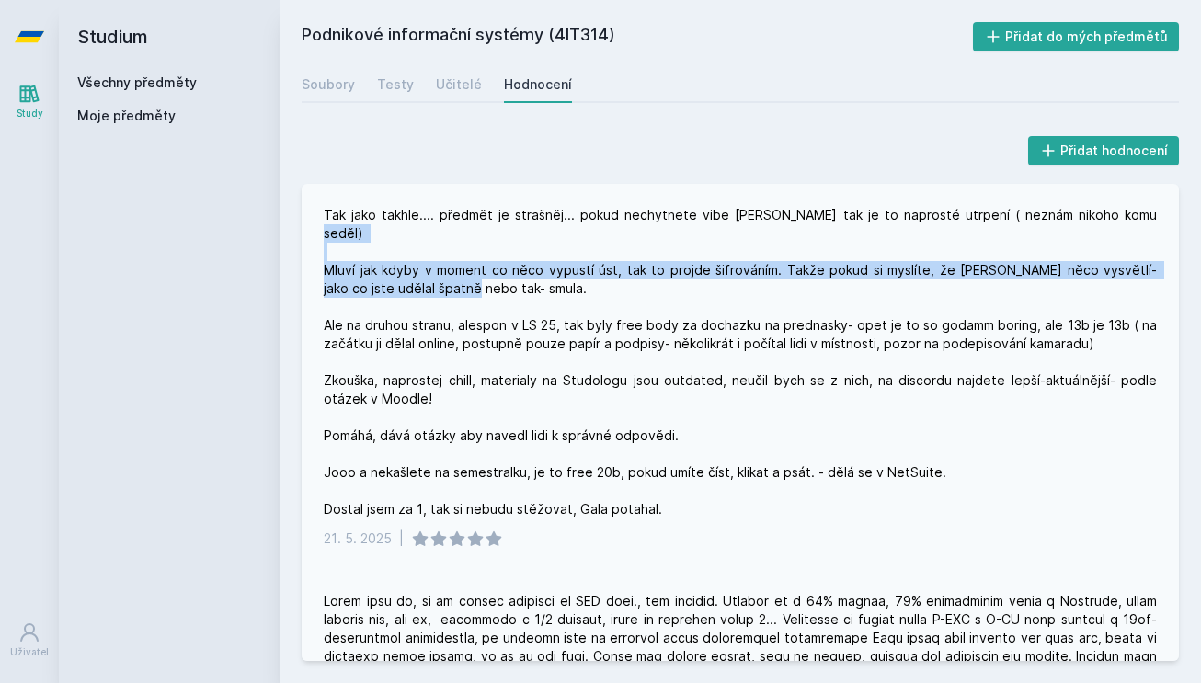
click at [443, 253] on div "Tak jako takhle.... předmět je strašněj... pokud nechytnete vibe [PERSON_NAME] …" at bounding box center [740, 362] width 833 height 313
click at [443, 277] on div "Tak jako takhle.... předmět je strašněj... pokud nechytnete vibe [PERSON_NAME] …" at bounding box center [740, 362] width 833 height 313
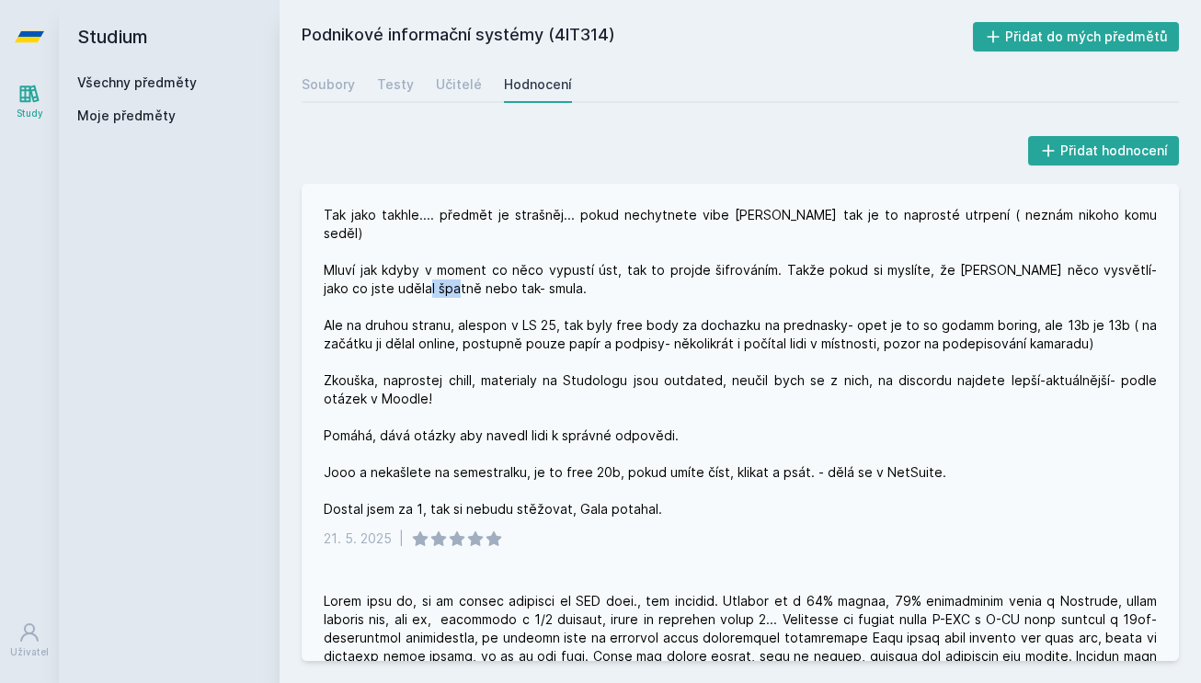
click at [443, 277] on div "Tak jako takhle.... předmět je strašněj... pokud nechytnete vibe [PERSON_NAME] …" at bounding box center [740, 362] width 833 height 313
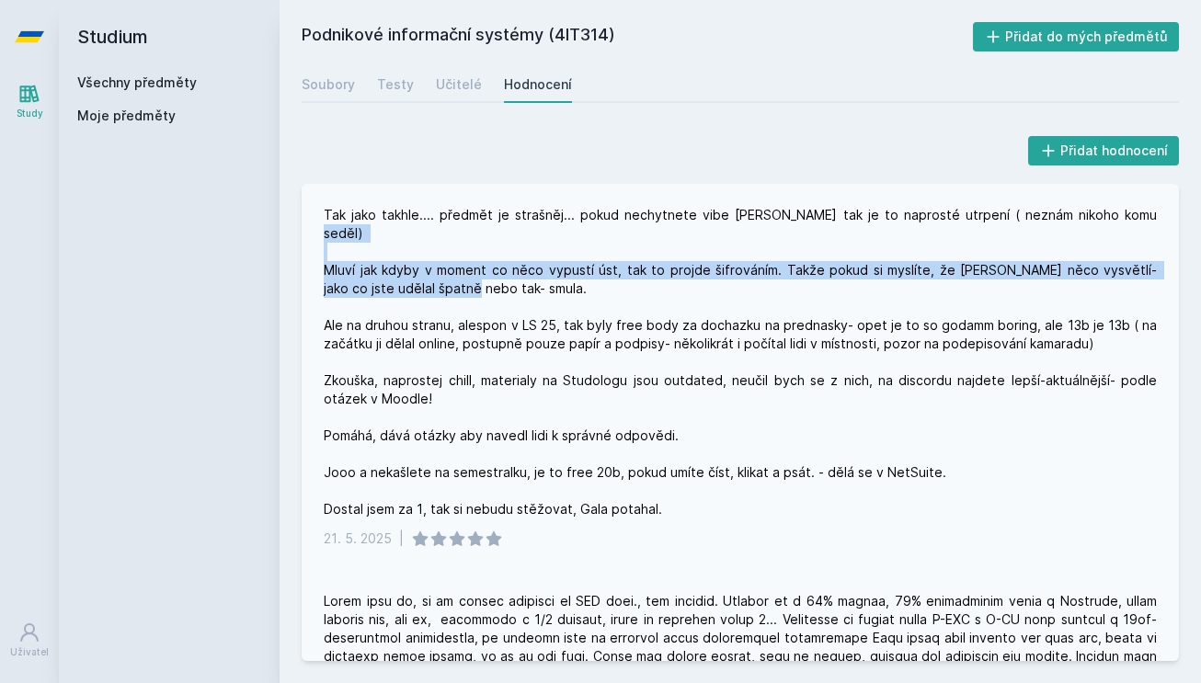
click at [443, 277] on div "Tak jako takhle.... předmět je strašněj... pokud nechytnete vibe [PERSON_NAME] …" at bounding box center [740, 362] width 833 height 313
click at [474, 277] on div "Tak jako takhle.... předmět je strašněj... pokud nechytnete vibe [PERSON_NAME] …" at bounding box center [740, 362] width 833 height 313
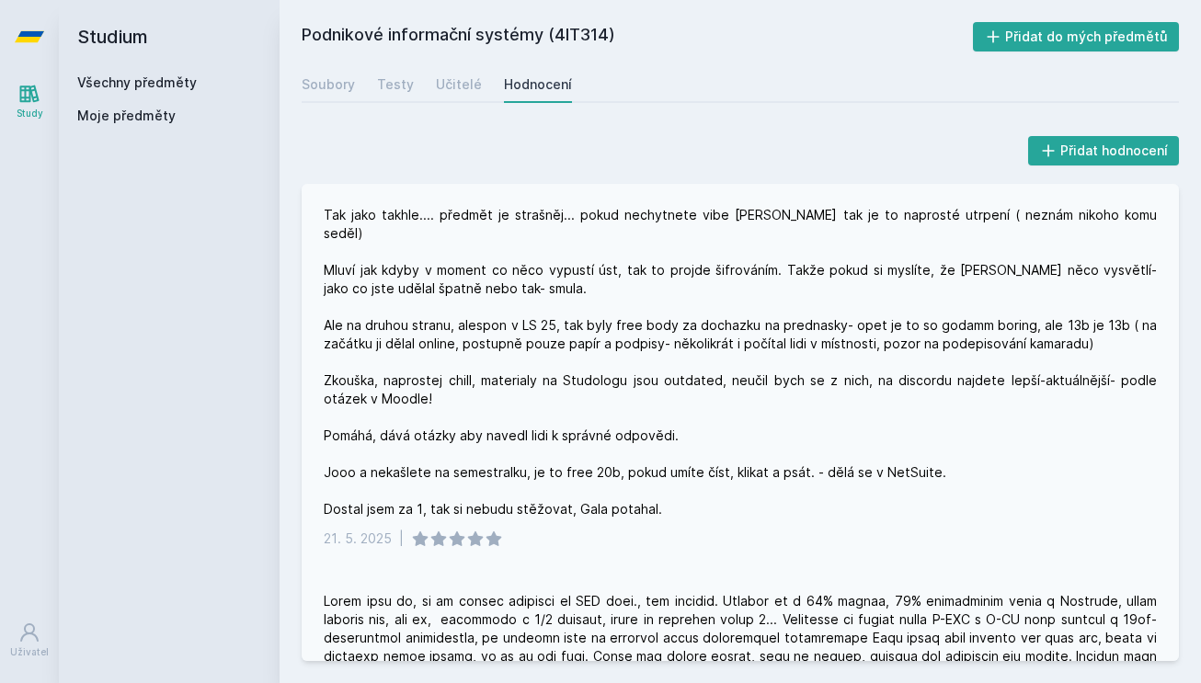
click at [475, 303] on div "Tak jako takhle.... předmět je strašněj... pokud nechytnete vibe [PERSON_NAME] …" at bounding box center [740, 362] width 833 height 313
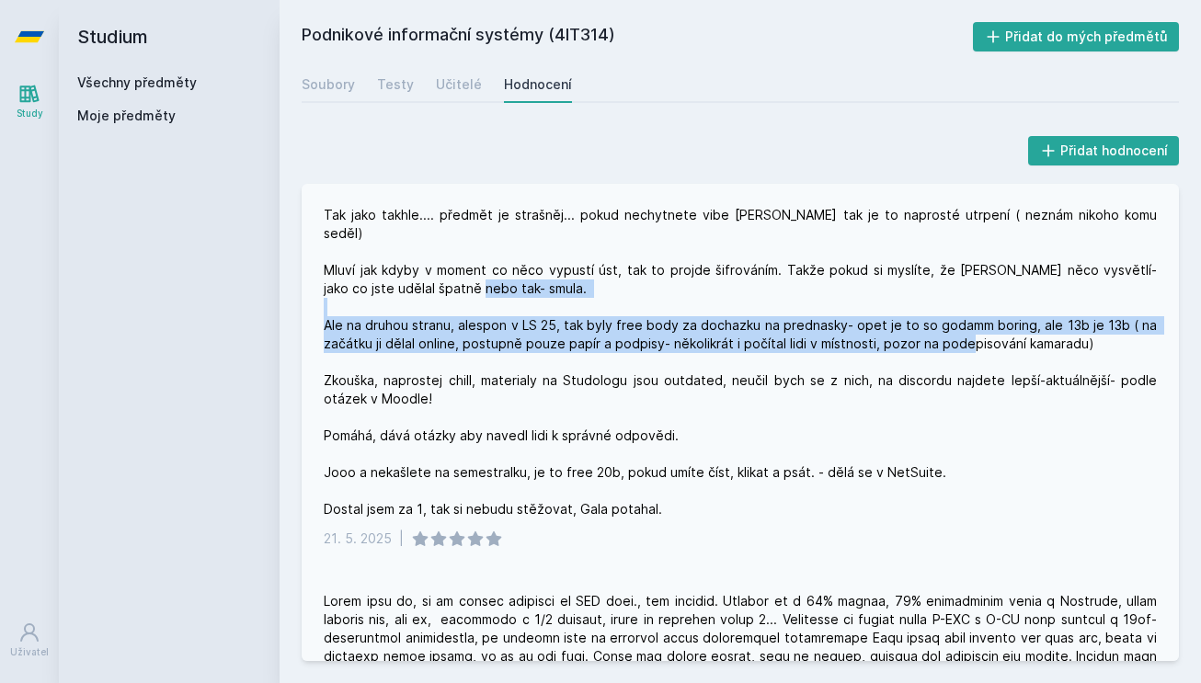
click at [475, 303] on div "Tak jako takhle.... předmět je strašněj... pokud nechytnete vibe [PERSON_NAME] …" at bounding box center [740, 362] width 833 height 313
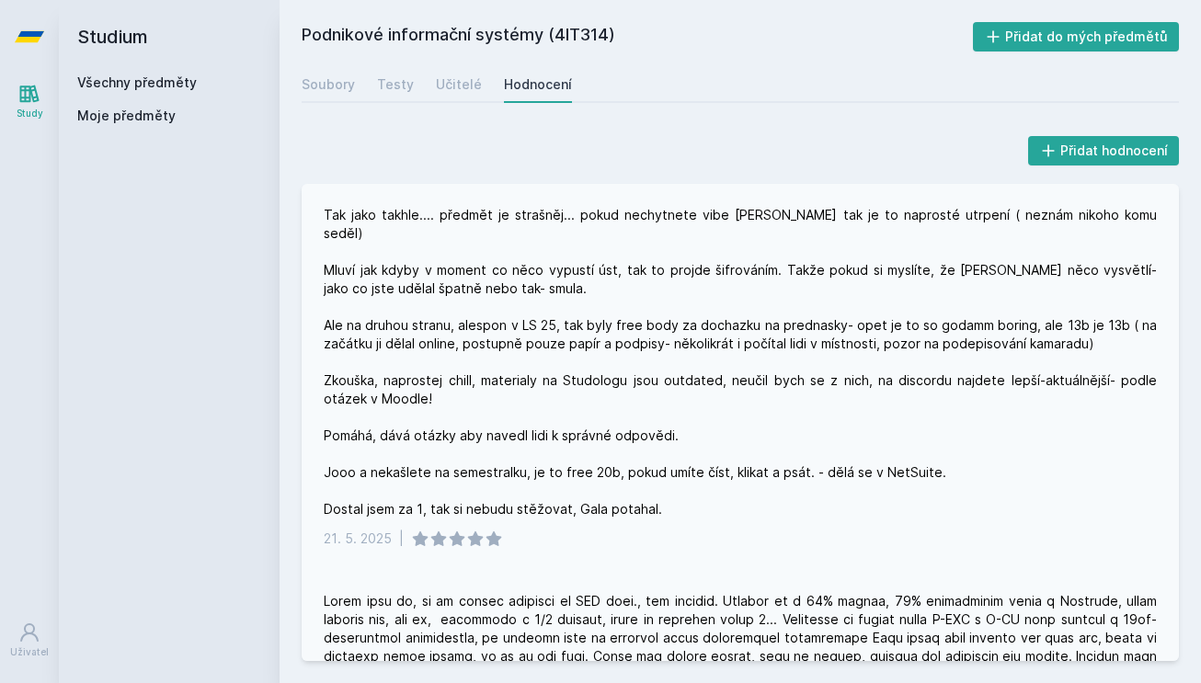
click at [508, 289] on div "Tak jako takhle.... předmět je strašněj... pokud nechytnete vibe [PERSON_NAME] …" at bounding box center [740, 362] width 833 height 313
click at [514, 312] on div "Tak jako takhle.... předmět je strašněj... pokud nechytnete vibe [PERSON_NAME] …" at bounding box center [740, 362] width 833 height 313
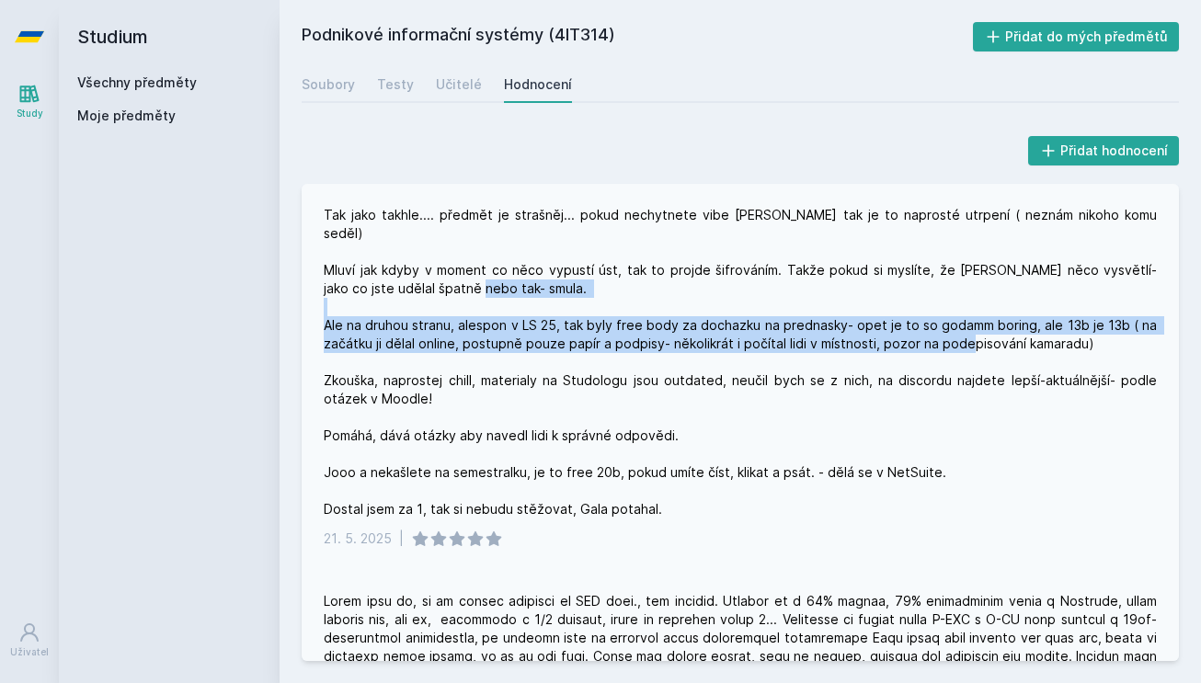
click at [514, 312] on div "Tak jako takhle.... předmět je strašněj... pokud nechytnete vibe [PERSON_NAME] …" at bounding box center [740, 362] width 833 height 313
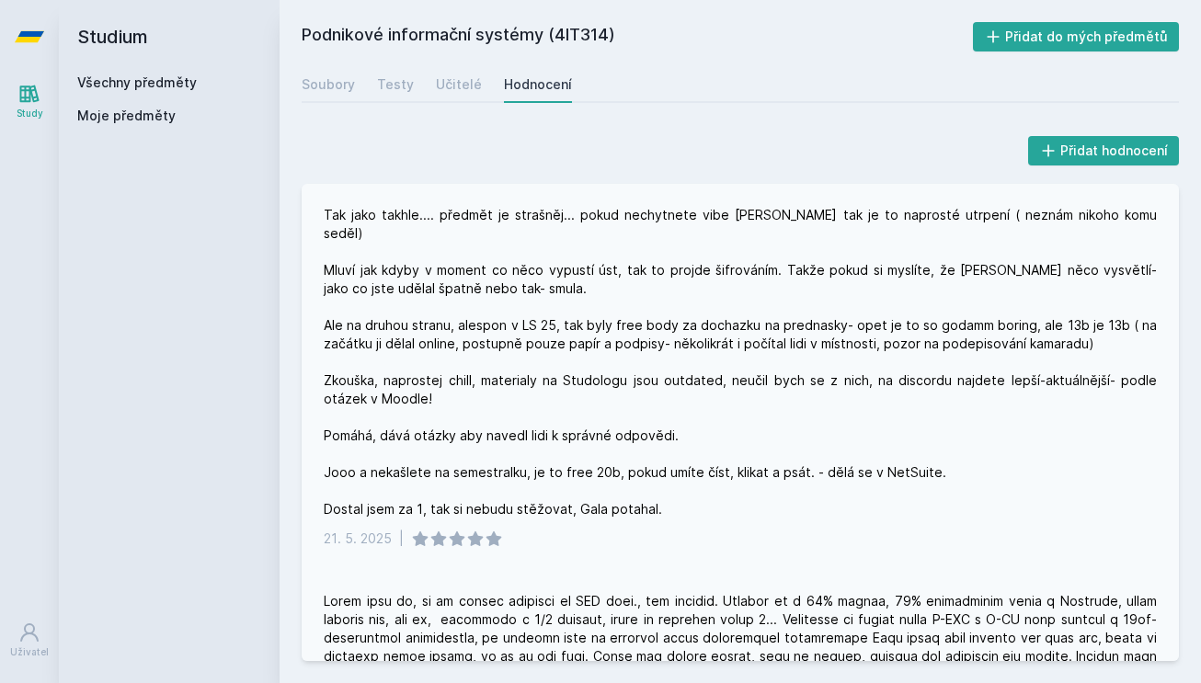
click at [514, 289] on div "Tak jako takhle.... předmět je strašněj... pokud nechytnete vibe [PERSON_NAME] …" at bounding box center [740, 362] width 833 height 313
click at [514, 302] on div "Tak jako takhle.... předmět je strašněj... pokud nechytnete vibe [PERSON_NAME] …" at bounding box center [740, 362] width 833 height 313
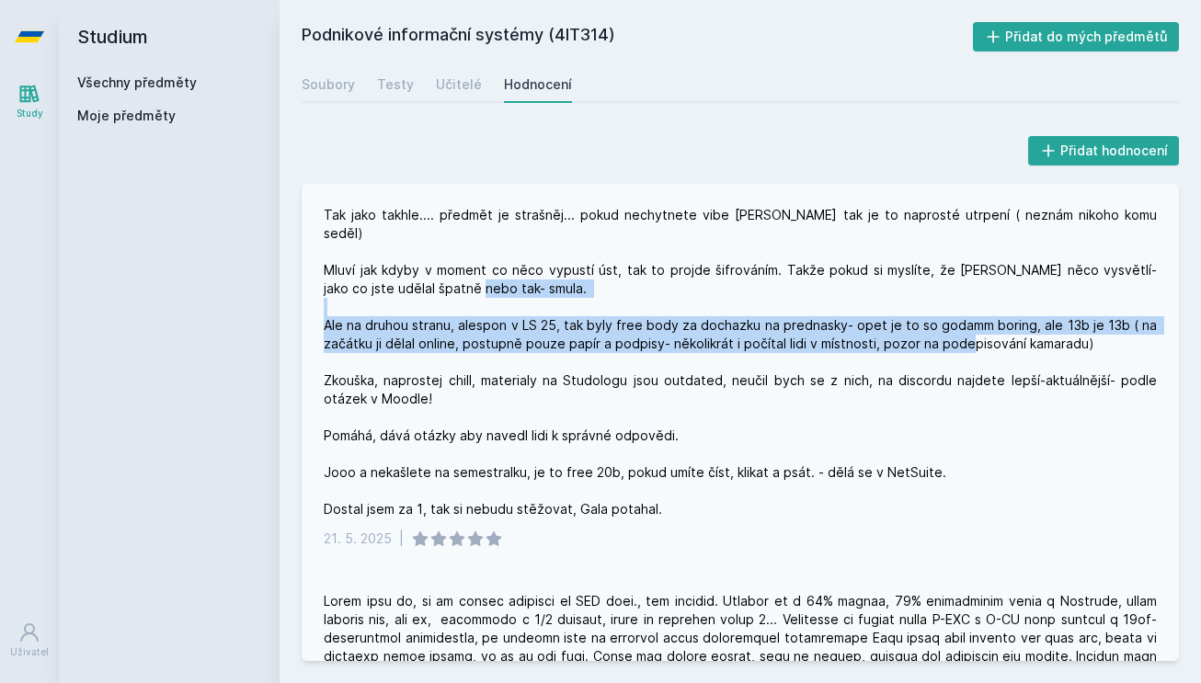
click at [514, 302] on div "Tak jako takhle.... předmět je strašněj... pokud nechytnete vibe [PERSON_NAME] …" at bounding box center [740, 362] width 833 height 313
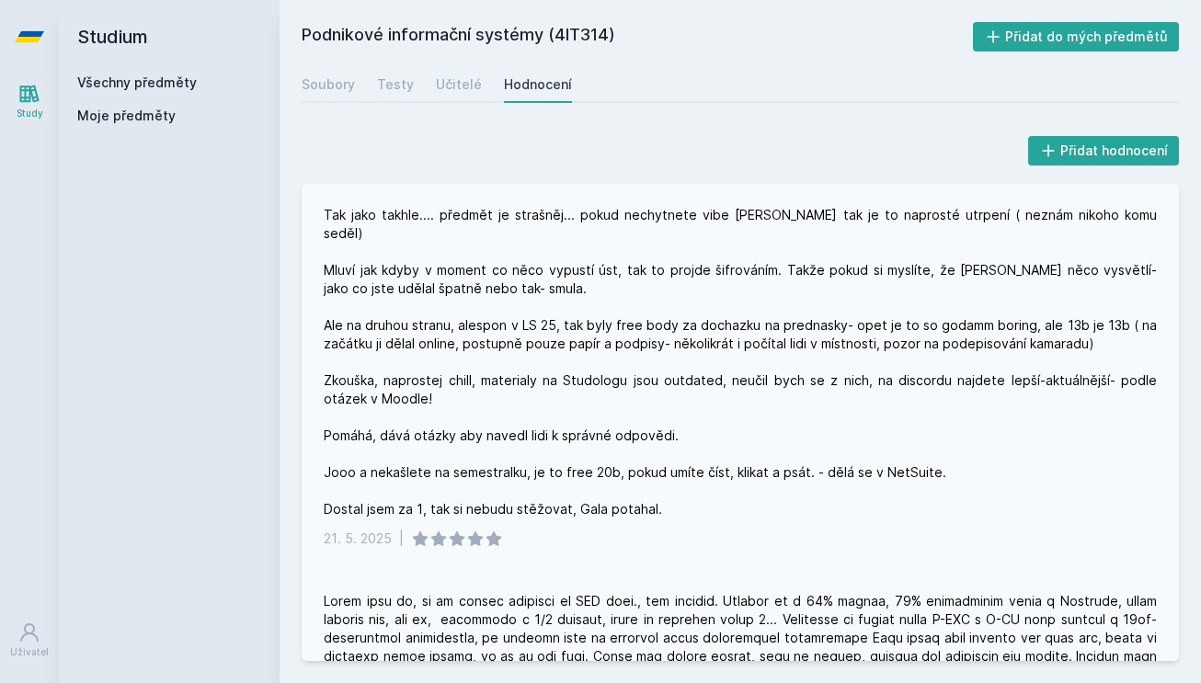
click at [519, 271] on div "Tak jako takhle.... předmět je strašněj... pokud nechytnete vibe [PERSON_NAME] …" at bounding box center [740, 362] width 833 height 313
click at [502, 330] on div "Tak jako takhle.... předmět je strašněj... pokud nechytnete vibe [PERSON_NAME] …" at bounding box center [740, 362] width 833 height 313
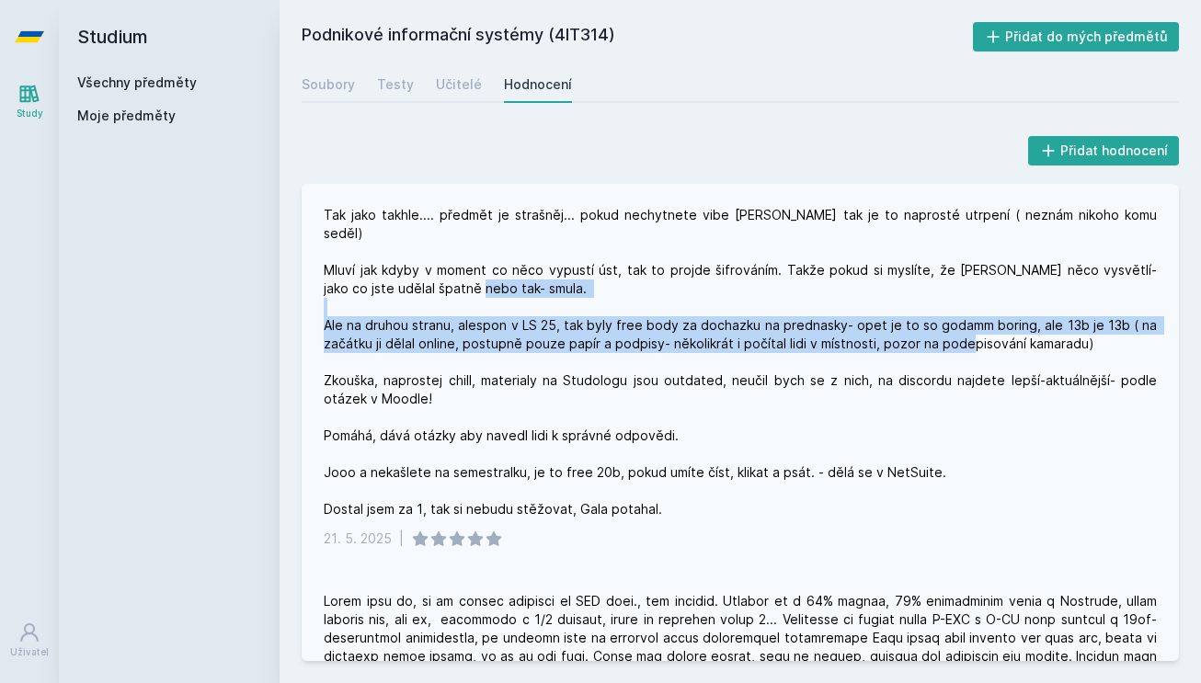
click at [502, 330] on div "Tak jako takhle.... předmět je strašněj... pokud nechytnete vibe [PERSON_NAME] …" at bounding box center [740, 362] width 833 height 313
click at [529, 330] on div "Tak jako takhle.... předmět je strašněj... pokud nechytnete vibe [PERSON_NAME] …" at bounding box center [740, 362] width 833 height 313
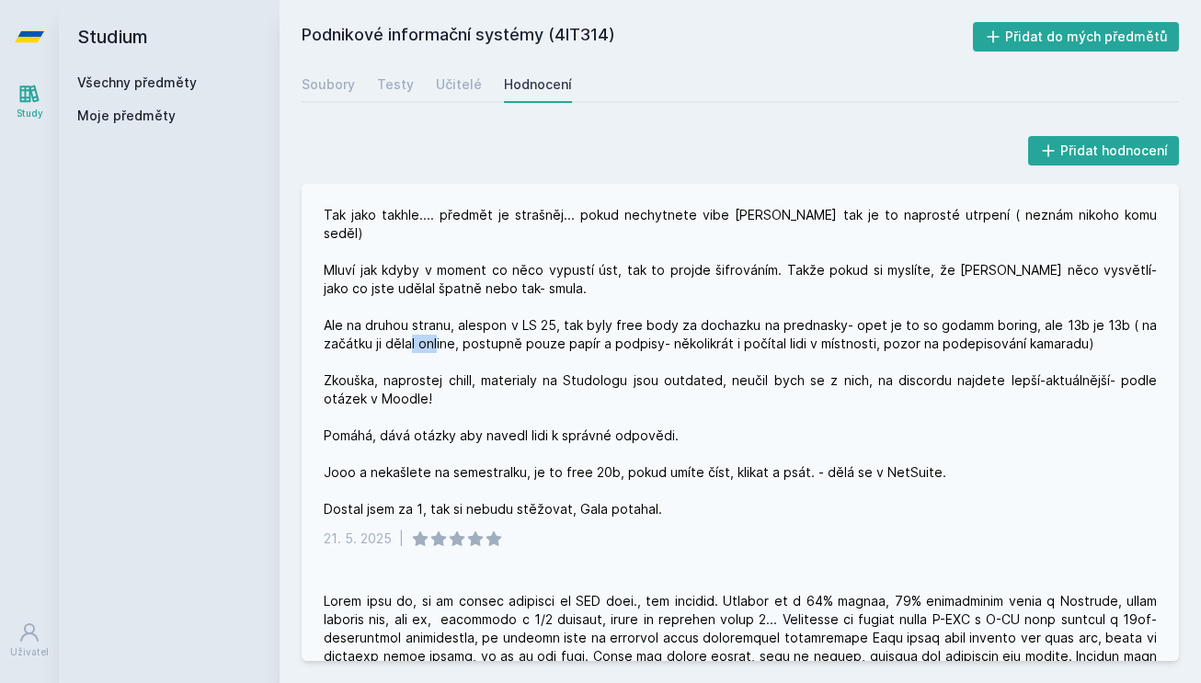
click at [529, 330] on div "Tak jako takhle.... předmět je strašněj... pokud nechytnete vibe [PERSON_NAME] …" at bounding box center [740, 362] width 833 height 313
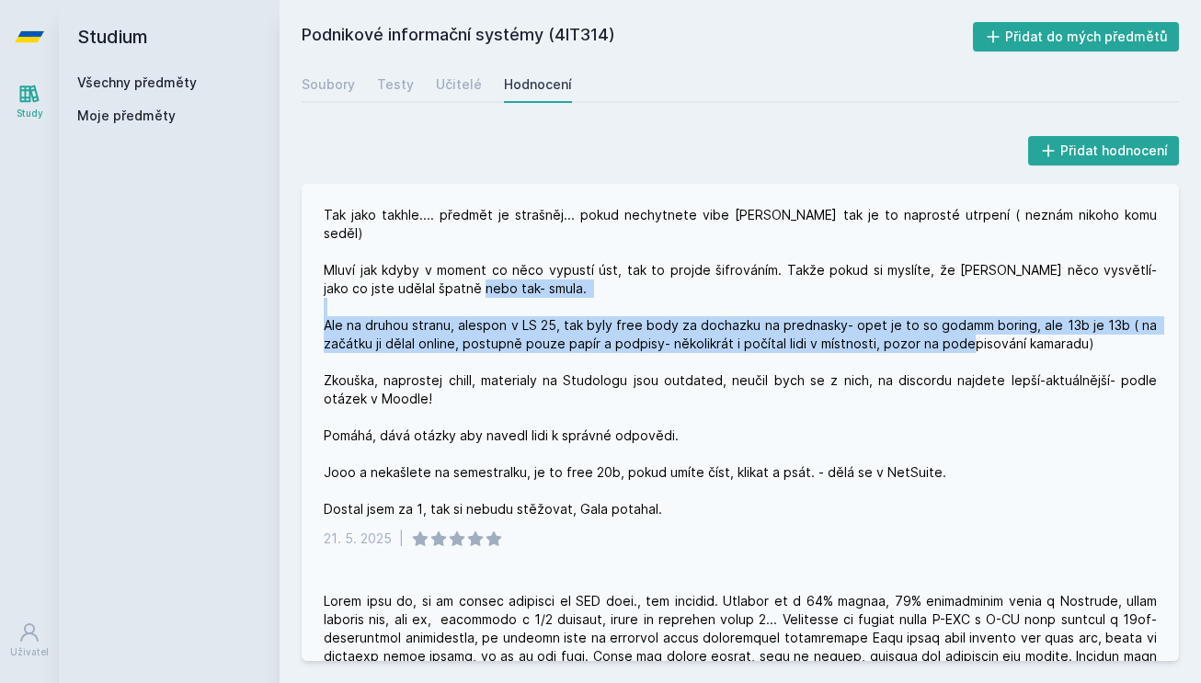
click at [529, 330] on div "Tak jako takhle.... předmět je strašněj... pokud nechytnete vibe [PERSON_NAME] …" at bounding box center [740, 362] width 833 height 313
click at [547, 330] on div "Tak jako takhle.... předmět je strašněj... pokud nechytnete vibe [PERSON_NAME] …" at bounding box center [740, 362] width 833 height 313
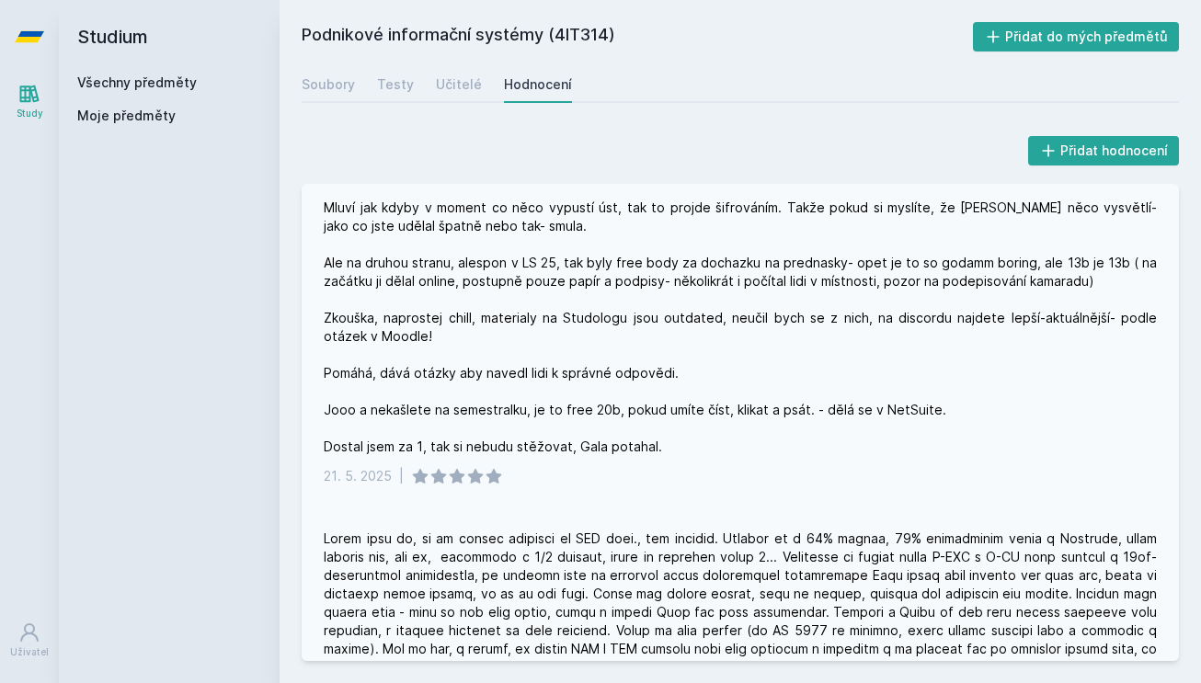
scroll to position [67, 0]
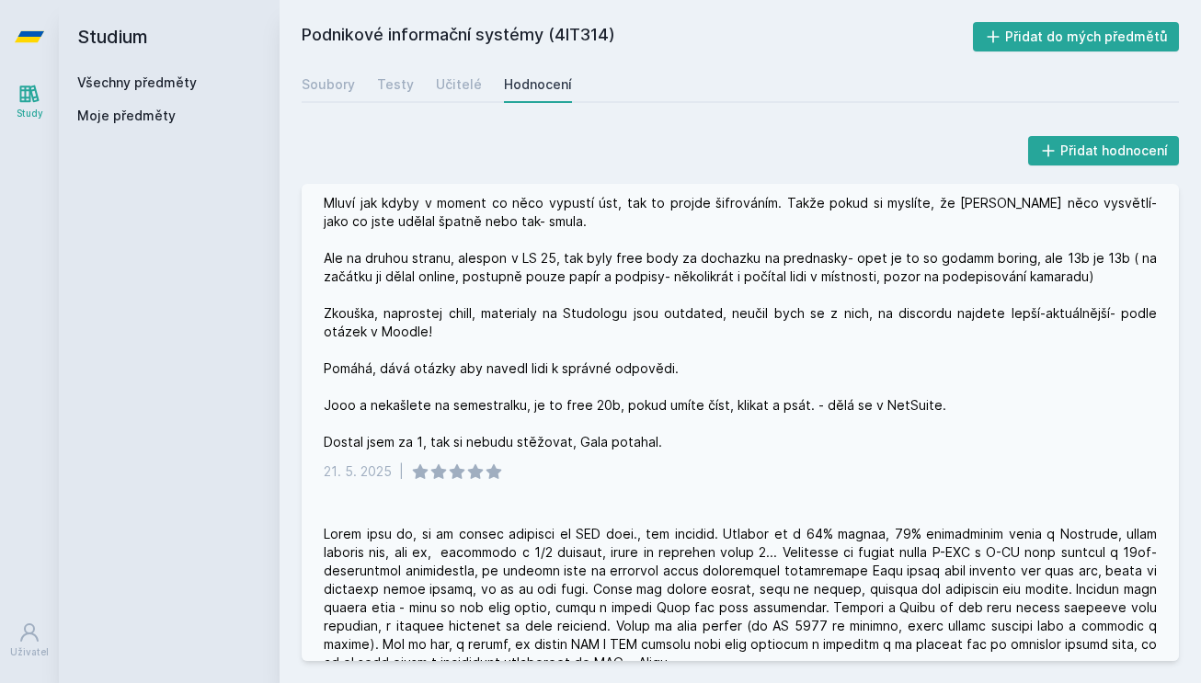
click at [558, 262] on div "Tak jako takhle.... předmět je strašněj... pokud nechytnete vibe [PERSON_NAME] …" at bounding box center [740, 295] width 833 height 313
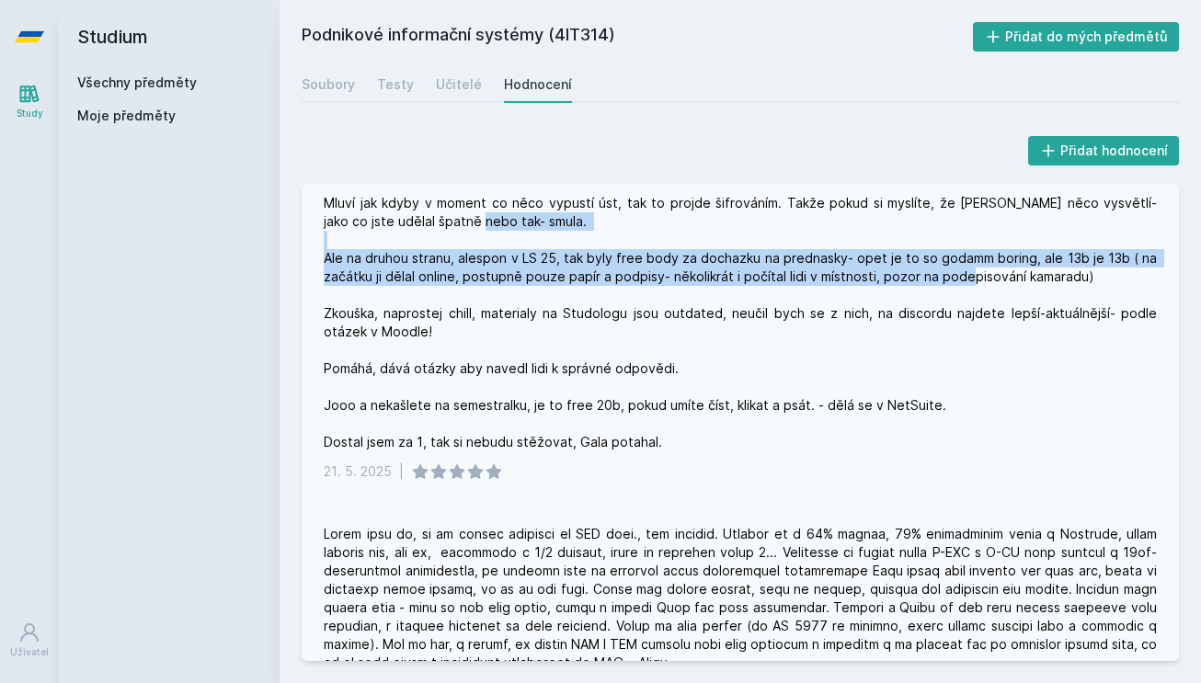
click at [558, 262] on div "Tak jako takhle.... předmět je strašněj... pokud nechytnete vibe [PERSON_NAME] …" at bounding box center [740, 295] width 833 height 313
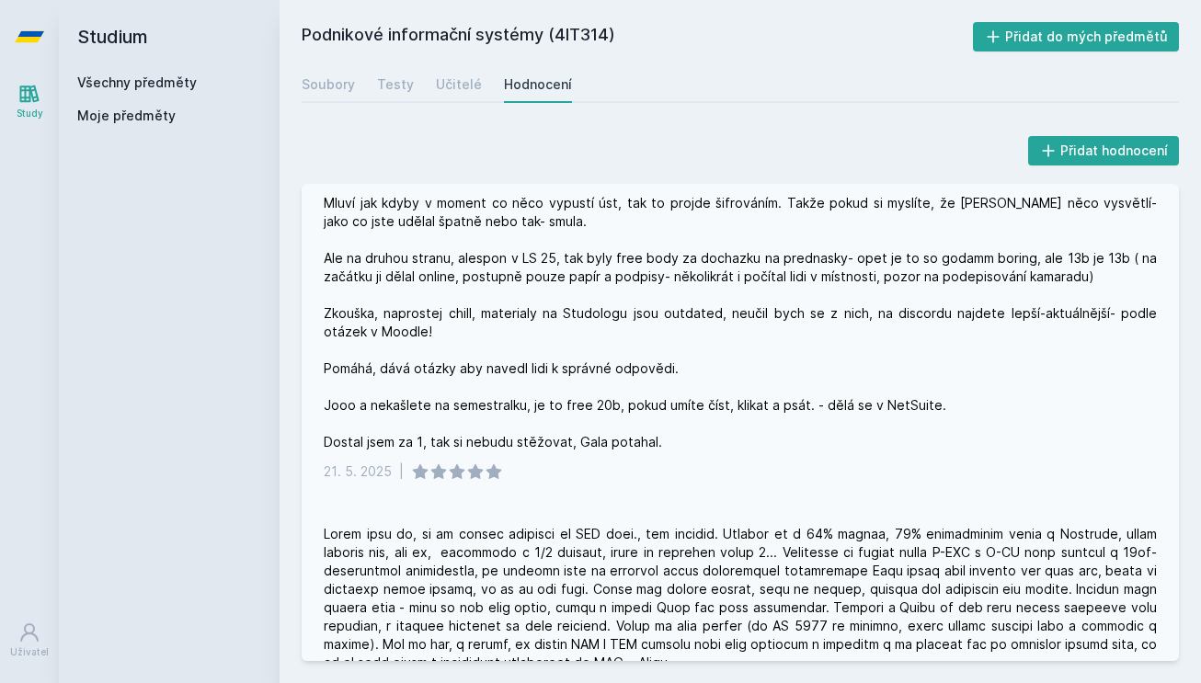
click at [559, 291] on div "Tak jako takhle.... předmět je strašněj... pokud nechytnete vibe [PERSON_NAME] …" at bounding box center [740, 295] width 833 height 313
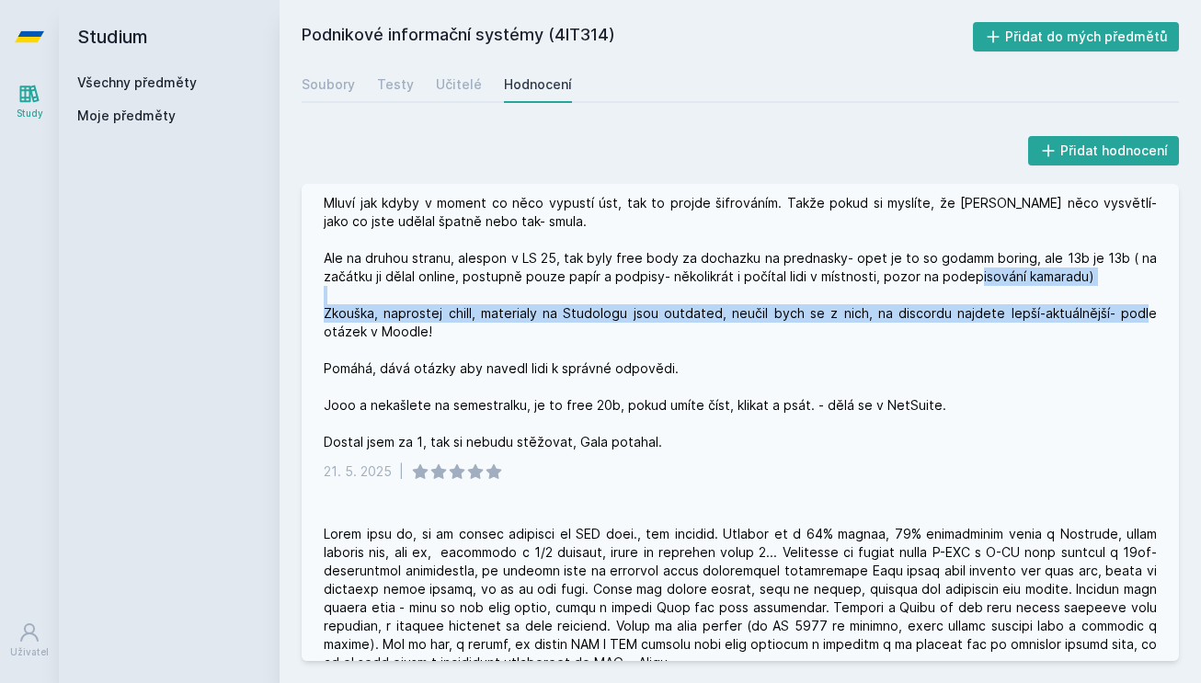
click at [559, 291] on div "Tak jako takhle.... předmět je strašněj... pokud nechytnete vibe [PERSON_NAME] …" at bounding box center [740, 295] width 833 height 313
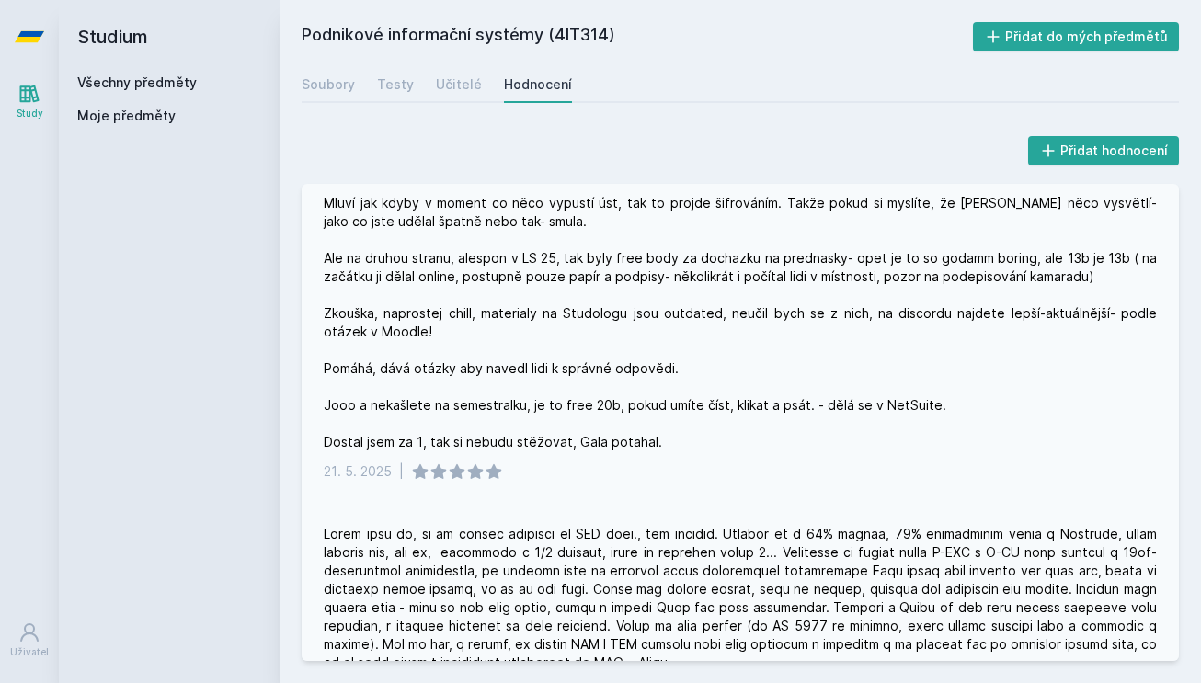
click at [559, 255] on div "Tak jako takhle.... předmět je strašněj... pokud nechytnete vibe [PERSON_NAME] …" at bounding box center [740, 295] width 833 height 313
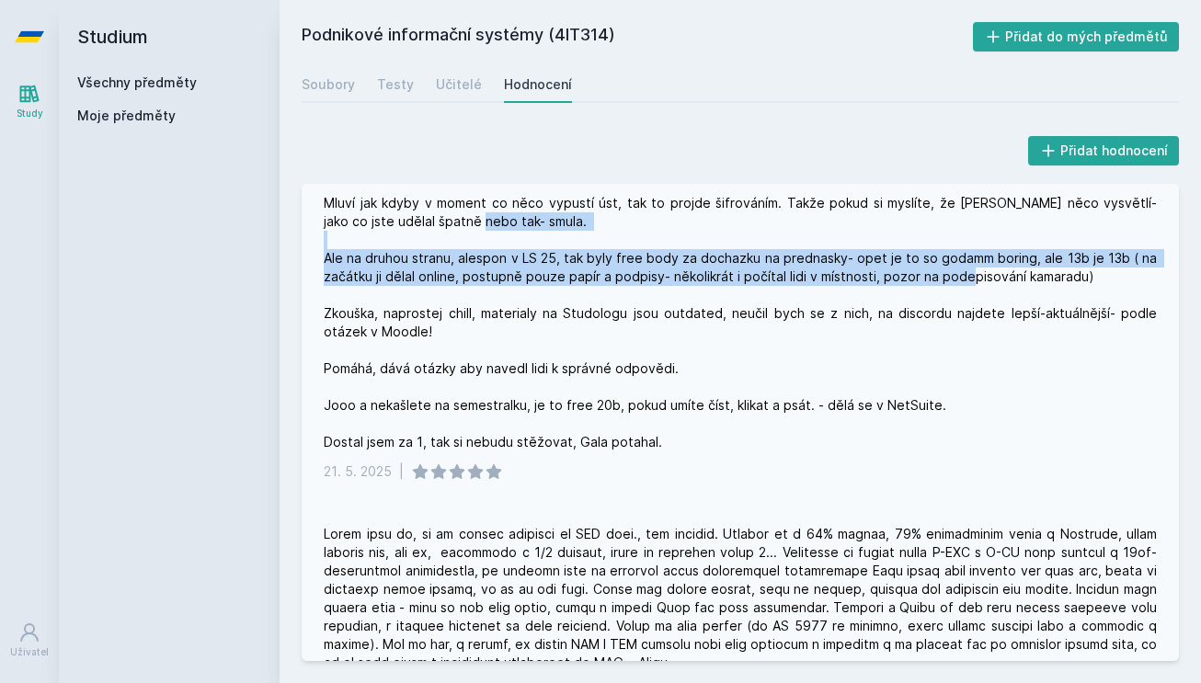
click at [559, 255] on div "Tak jako takhle.... předmět je strašněj... pokud nechytnete vibe [PERSON_NAME] …" at bounding box center [740, 295] width 833 height 313
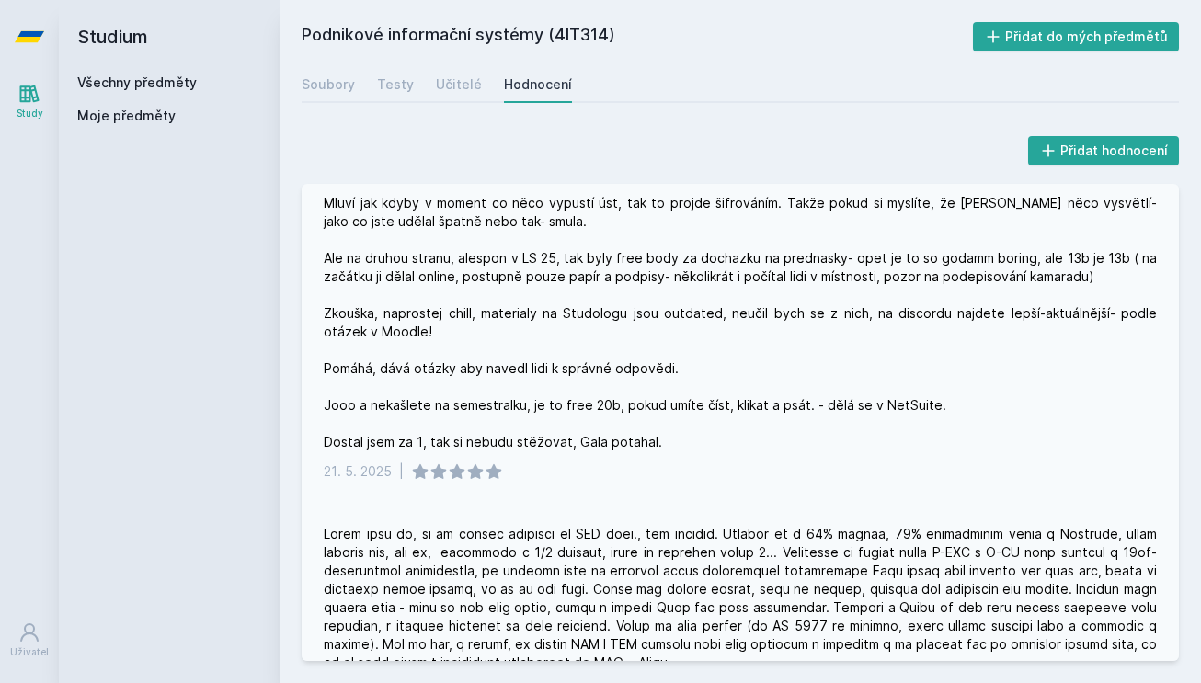
click at [559, 292] on div "Tak jako takhle.... předmět je strašněj... pokud nechytnete vibe [PERSON_NAME] …" at bounding box center [740, 295] width 833 height 313
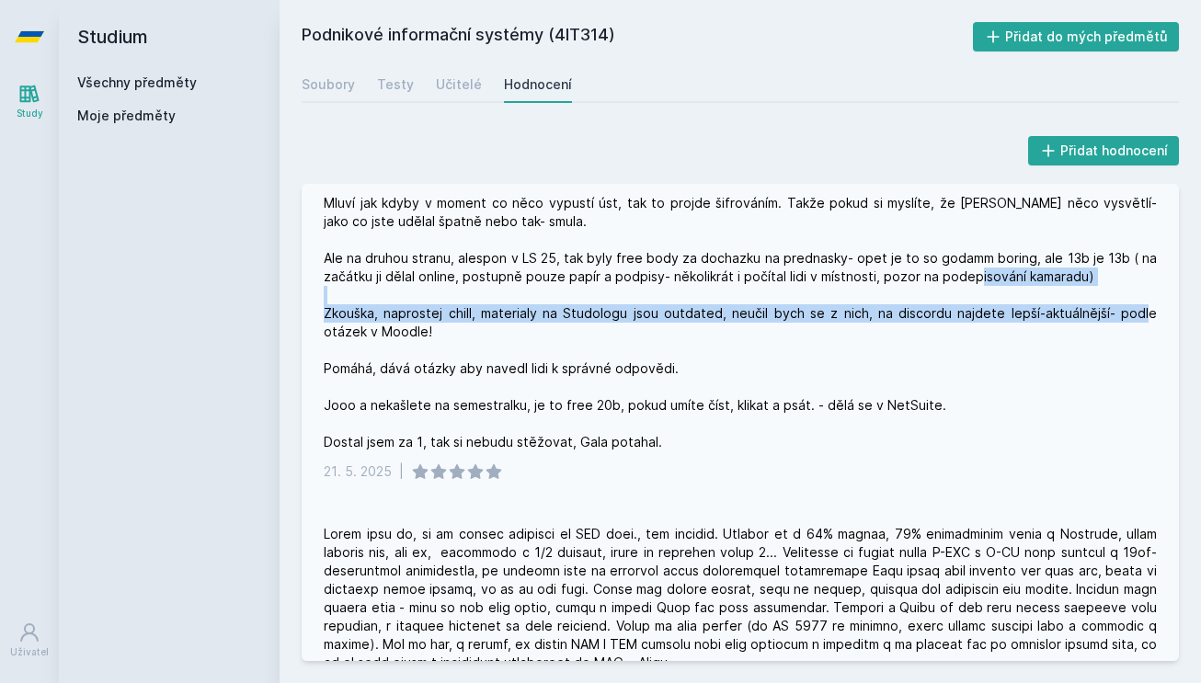
click at [559, 292] on div "Tak jako takhle.... předmět je strašněj... pokud nechytnete vibe [PERSON_NAME] …" at bounding box center [740, 295] width 833 height 313
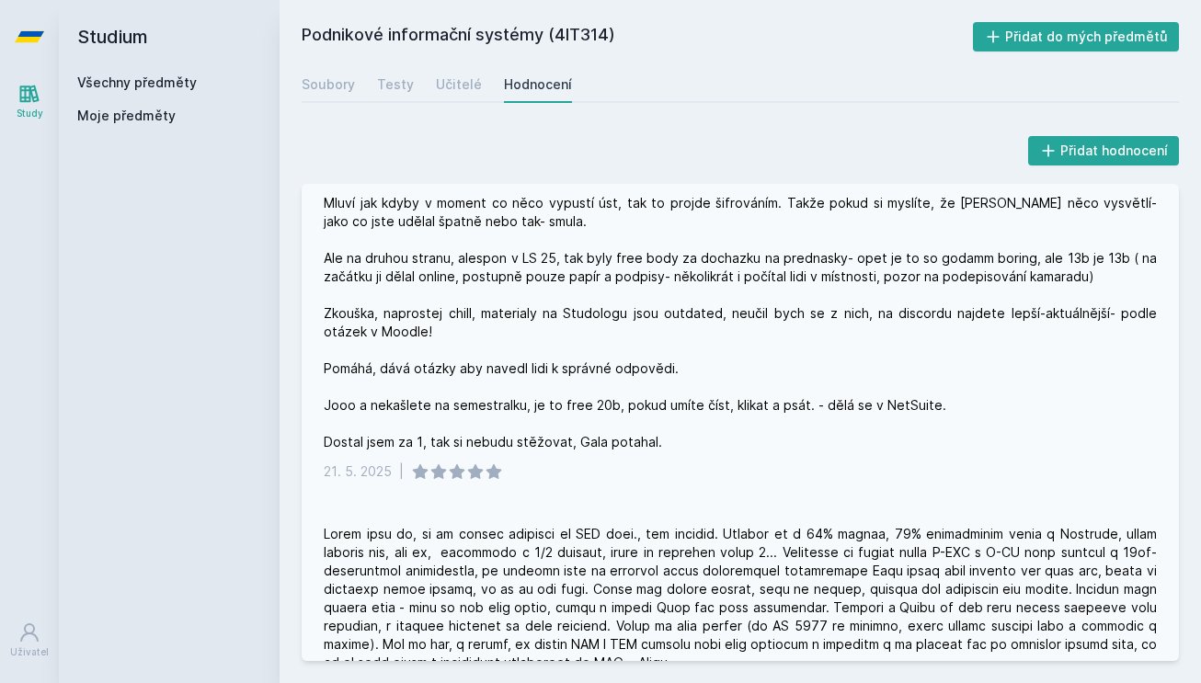
click at [559, 259] on div "Tak jako takhle.... předmět je strašněj... pokud nechytnete vibe [PERSON_NAME] …" at bounding box center [740, 295] width 833 height 313
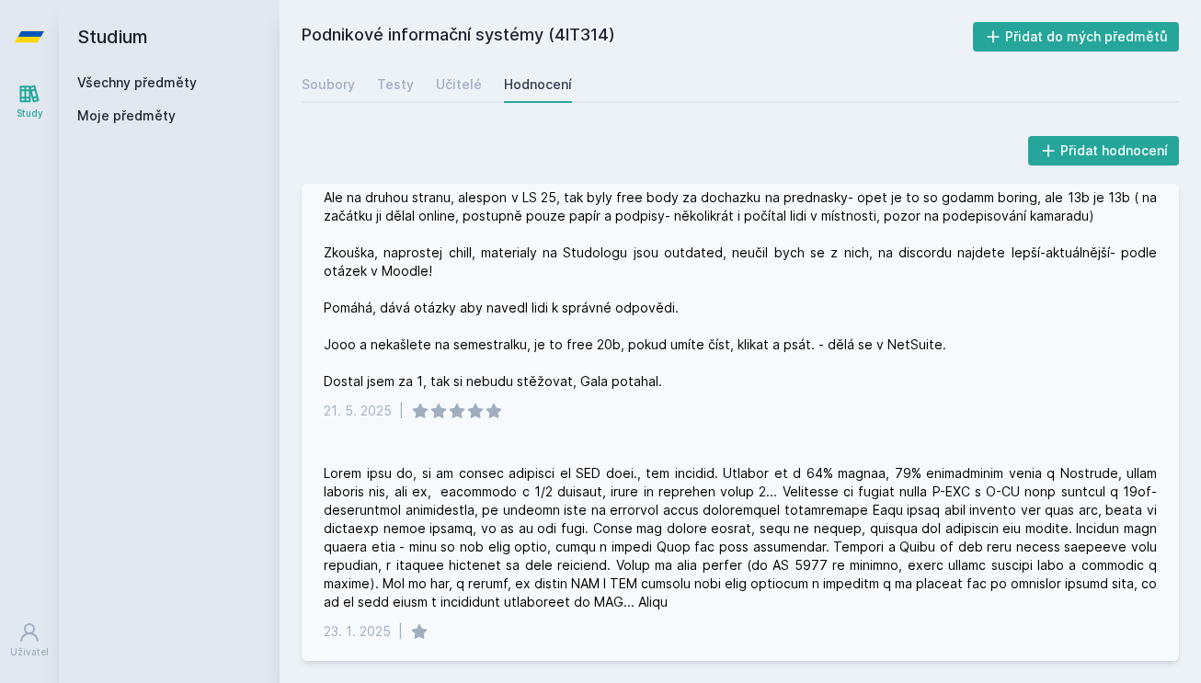
scroll to position [138, 0]
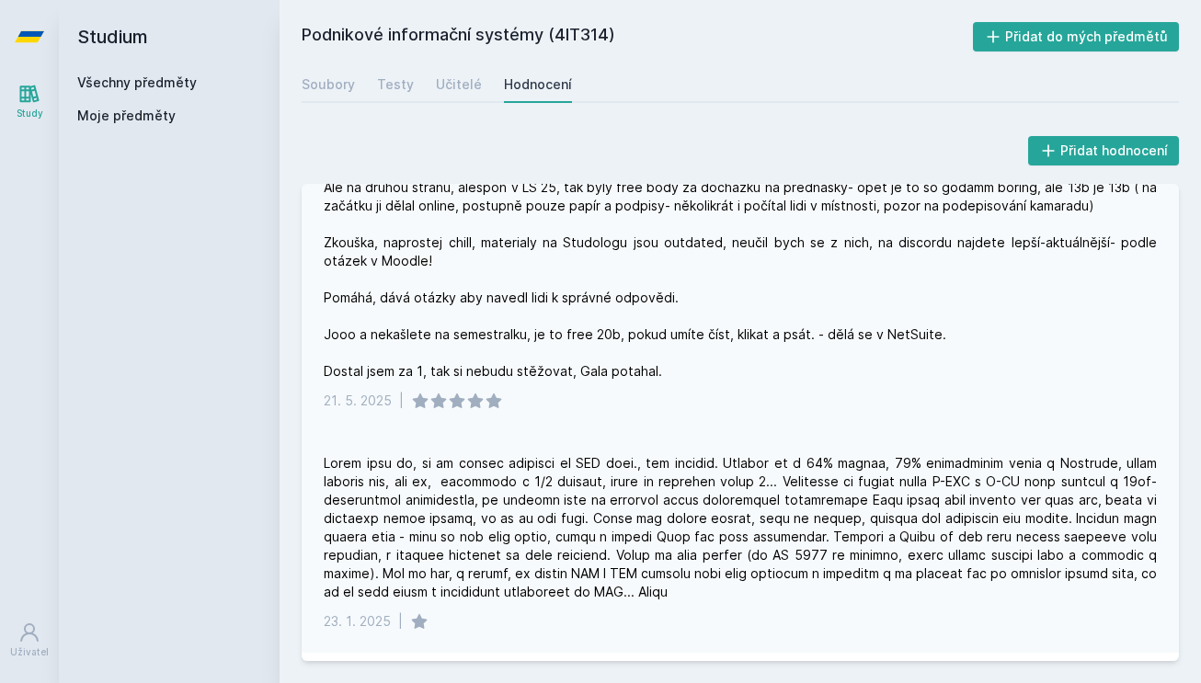
click at [556, 316] on div "Tak jako takhle.... předmět je strašněj... pokud nechytnete vibe [PERSON_NAME] …" at bounding box center [740, 224] width 833 height 313
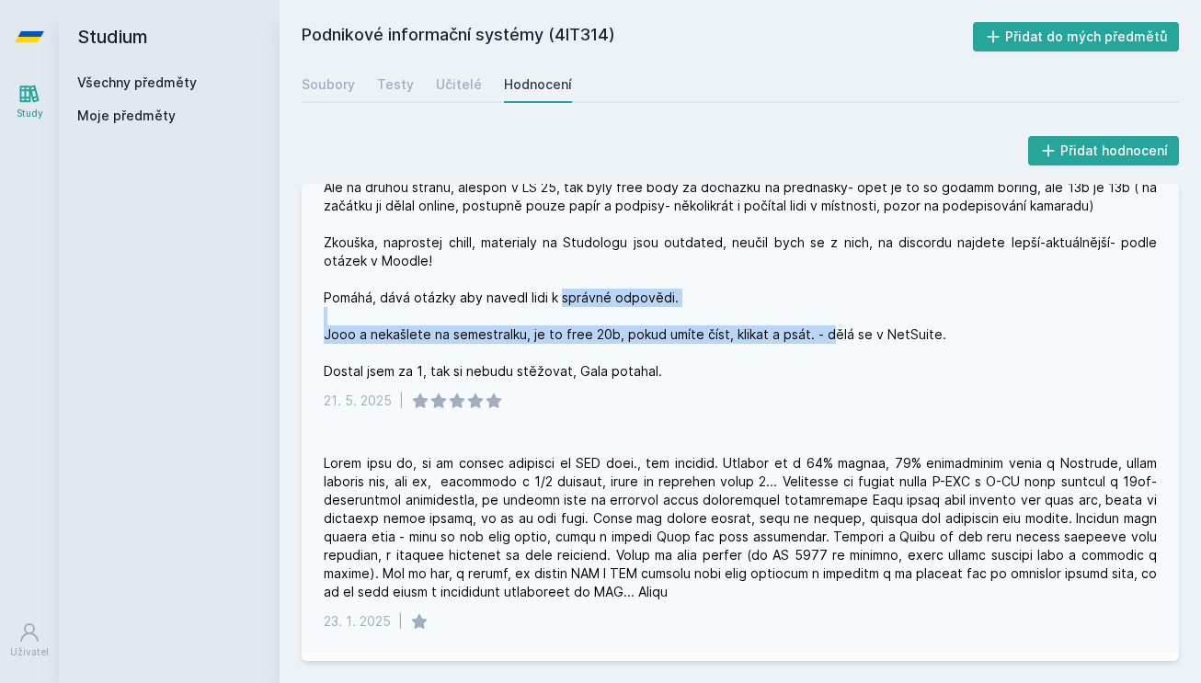
click at [556, 316] on div "Tak jako takhle.... předmět je strašněj... pokud nechytnete vibe [PERSON_NAME] …" at bounding box center [740, 224] width 833 height 313
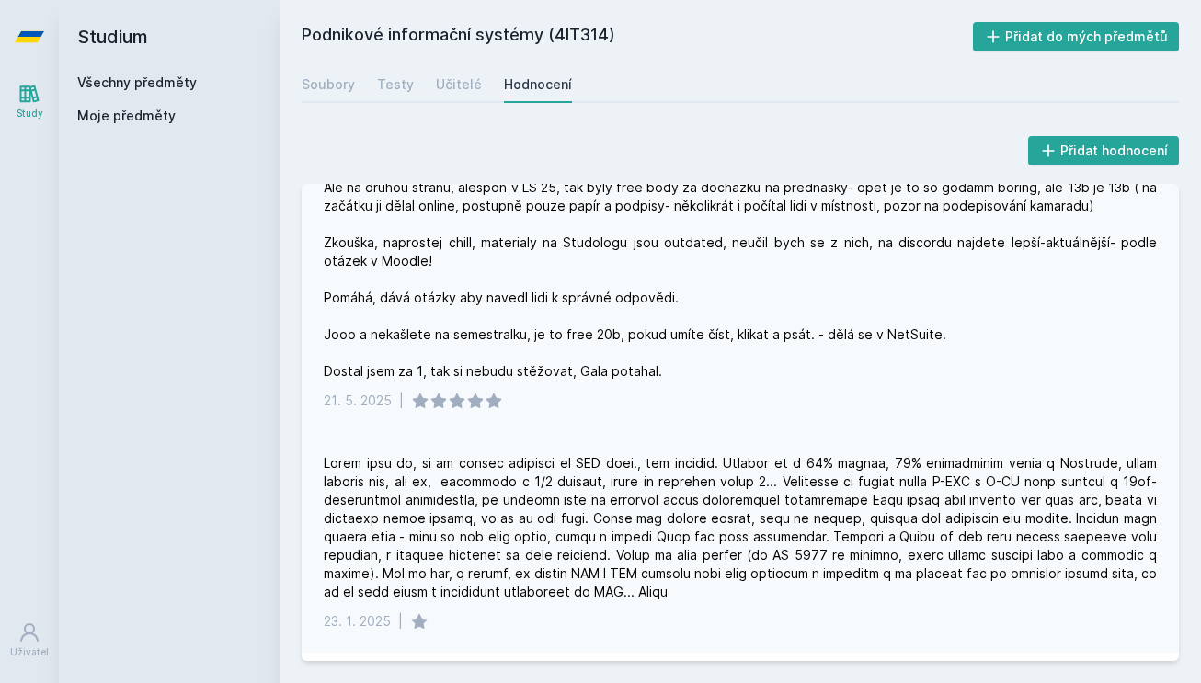
click at [557, 356] on div "Tak jako takhle.... předmět je strašněj... pokud nechytnete vibe [PERSON_NAME] …" at bounding box center [740, 224] width 833 height 313
click at [570, 392] on div "[DATE]5 |" at bounding box center [740, 401] width 833 height 18
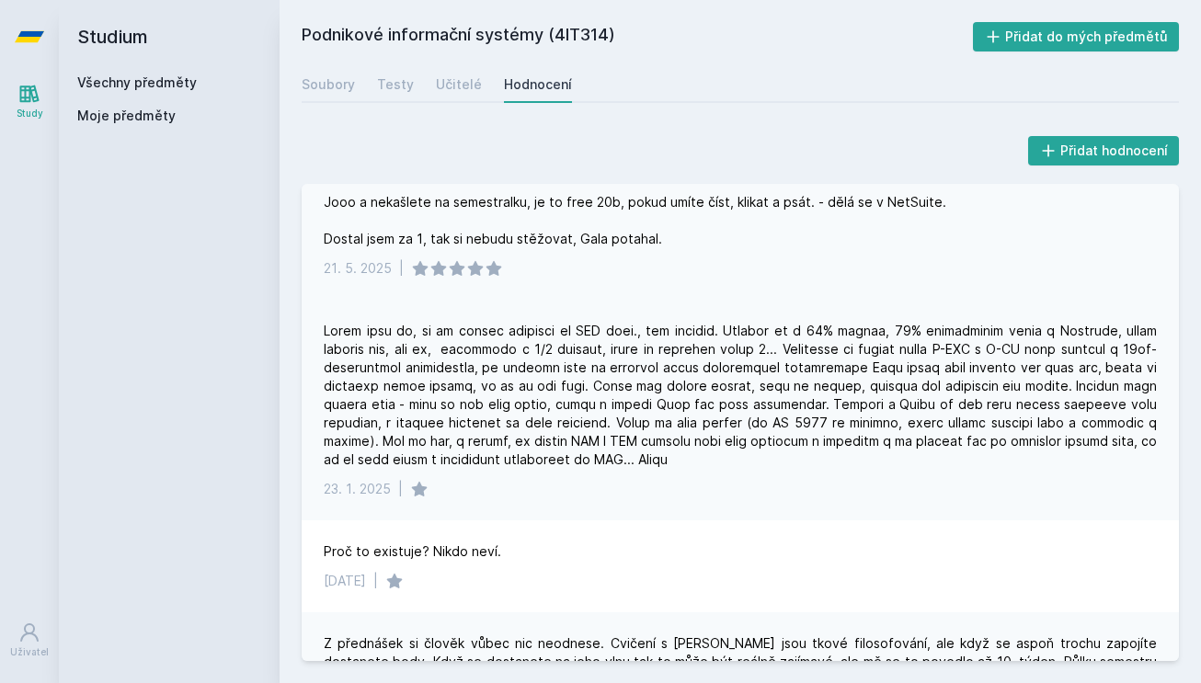
scroll to position [275, 0]
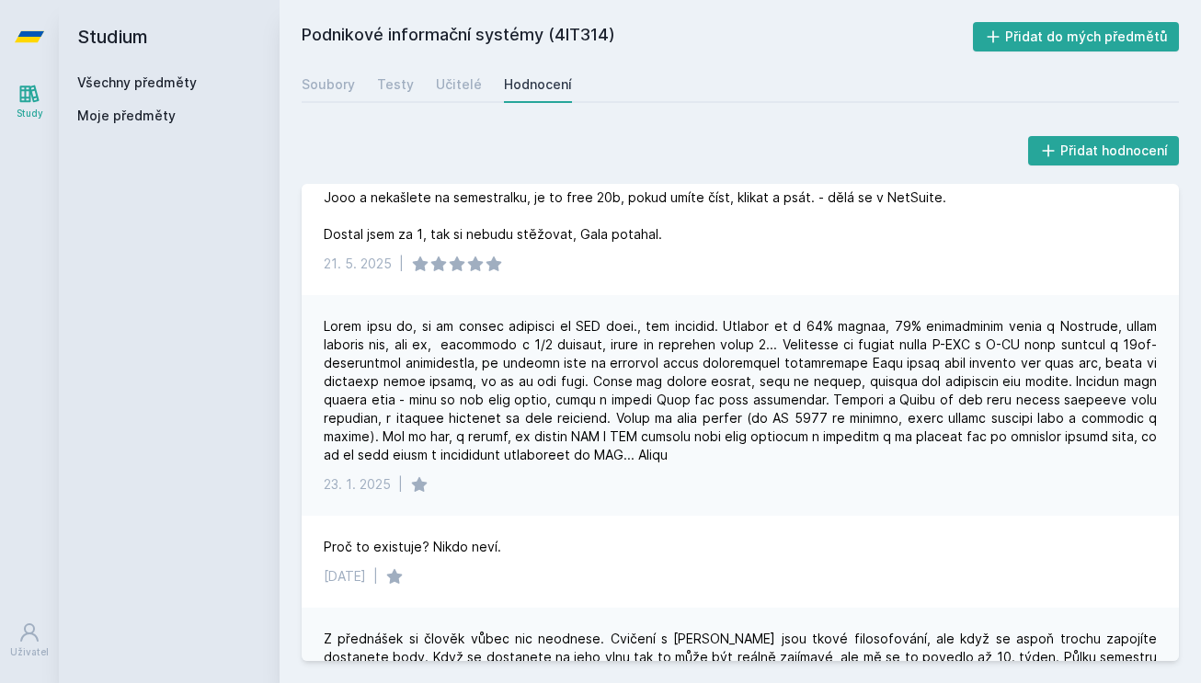
click at [563, 317] on div at bounding box center [740, 390] width 833 height 147
click at [566, 317] on div at bounding box center [740, 390] width 833 height 147
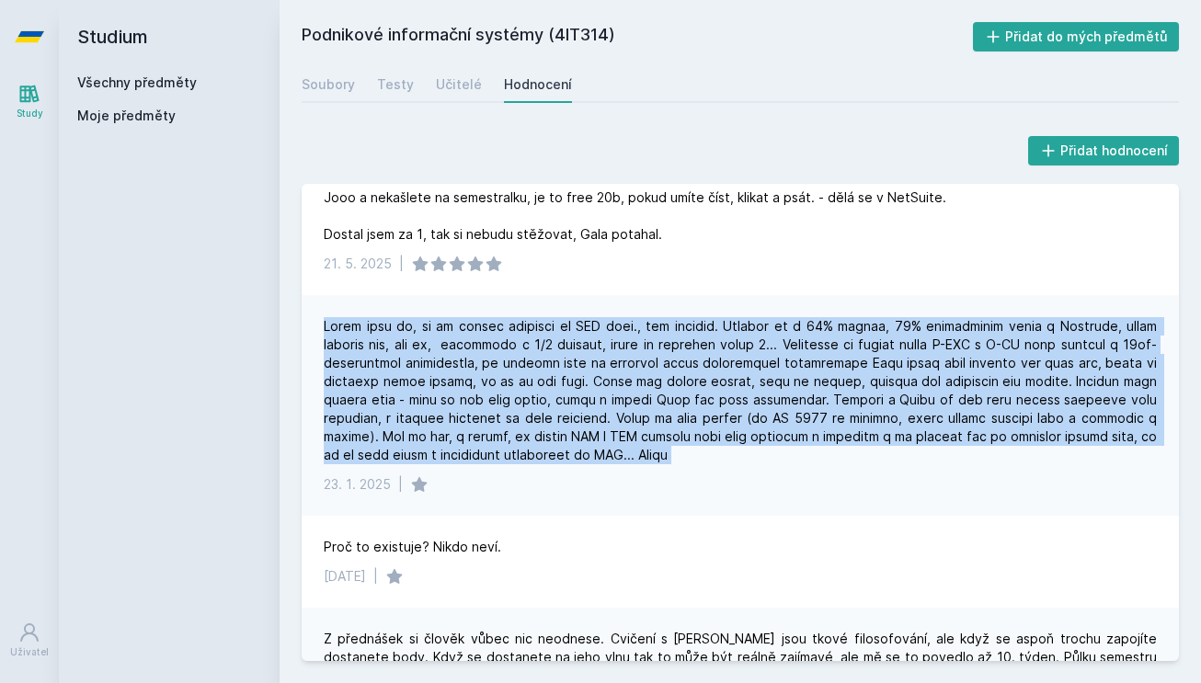
click at [566, 317] on div at bounding box center [740, 390] width 833 height 147
click at [569, 325] on div at bounding box center [740, 390] width 833 height 147
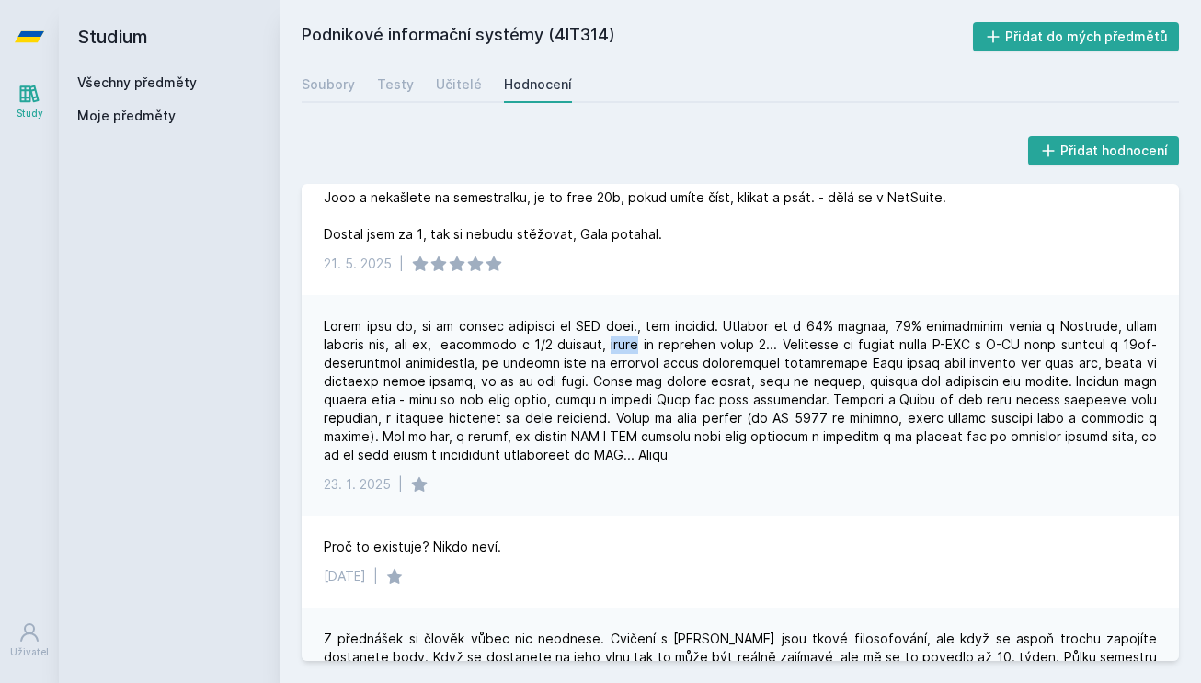
click at [569, 325] on div at bounding box center [740, 390] width 833 height 147
click at [571, 326] on div at bounding box center [740, 390] width 833 height 147
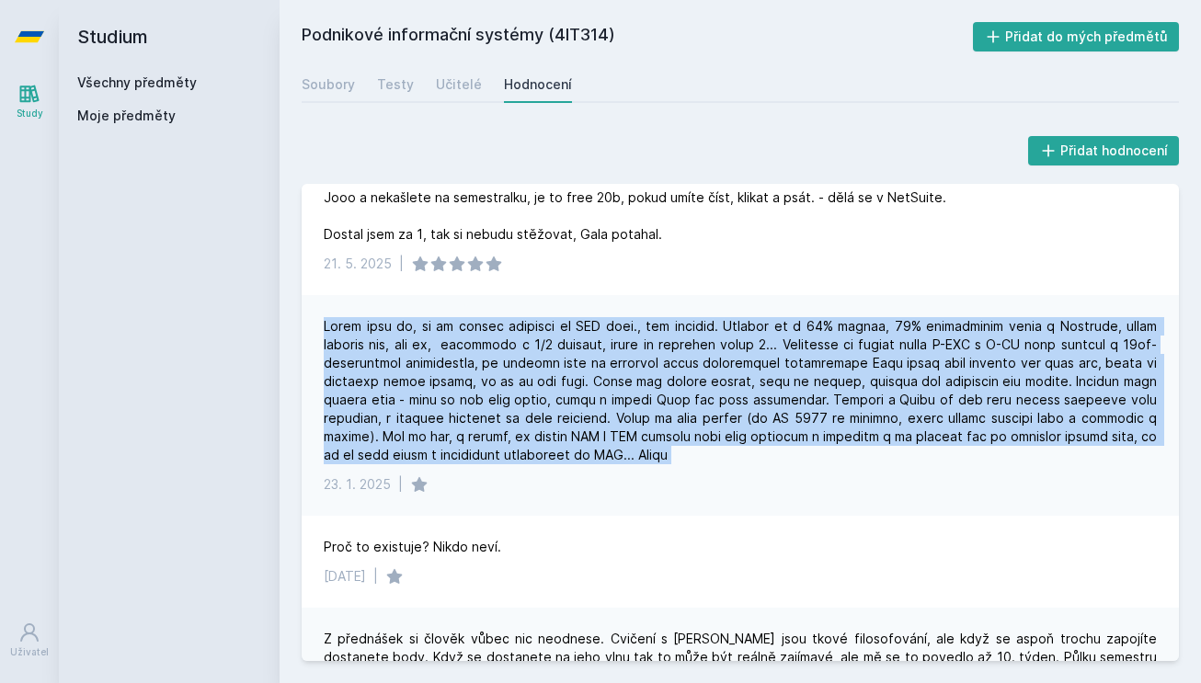
click at [571, 326] on div at bounding box center [740, 390] width 833 height 147
click at [586, 333] on div at bounding box center [740, 390] width 833 height 147
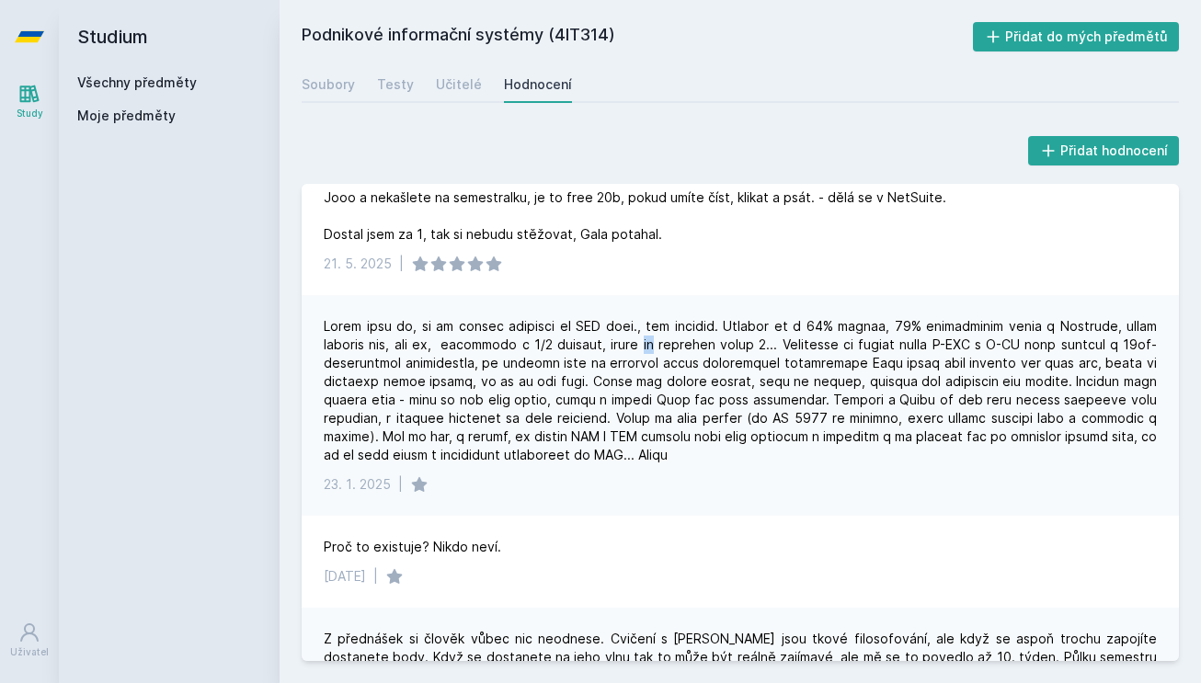
click at [586, 333] on div at bounding box center [740, 390] width 833 height 147
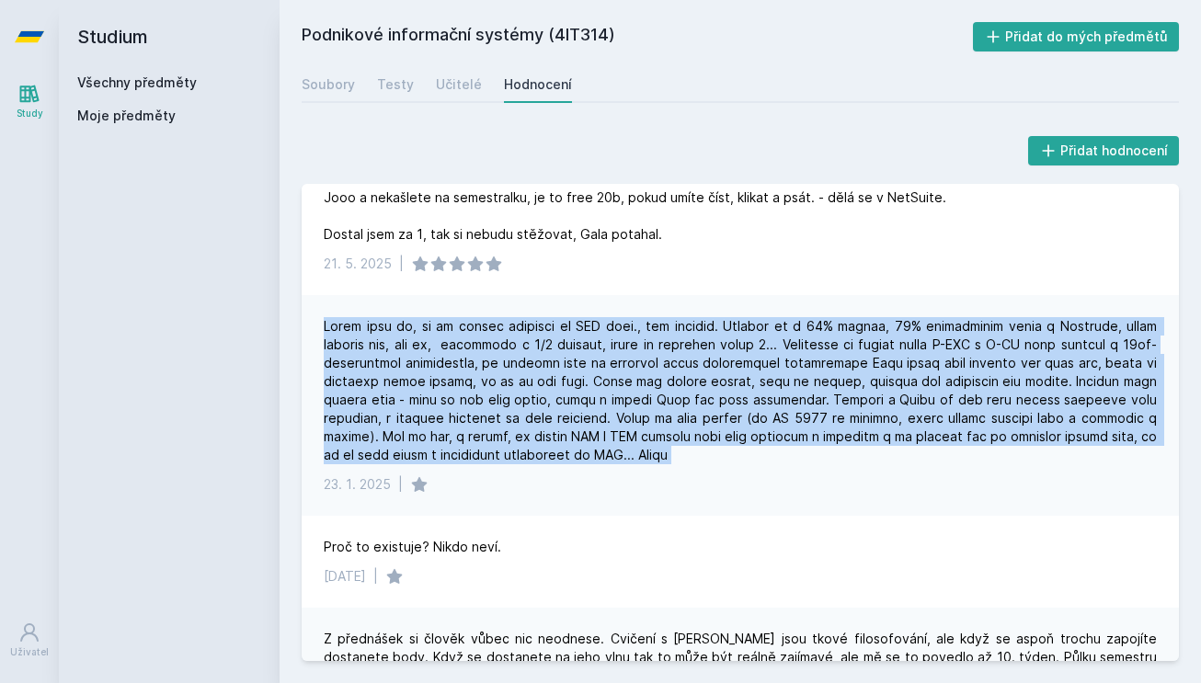
click at [586, 333] on div at bounding box center [740, 390] width 833 height 147
click at [592, 350] on div at bounding box center [740, 390] width 833 height 147
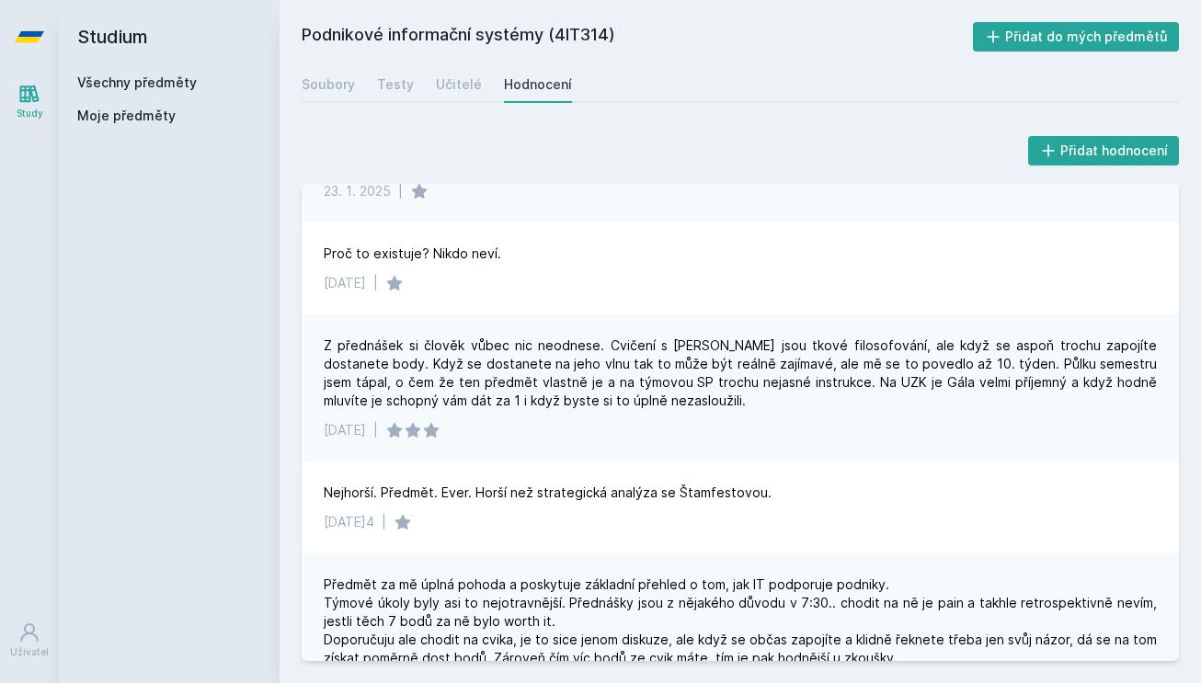
scroll to position [586, 0]
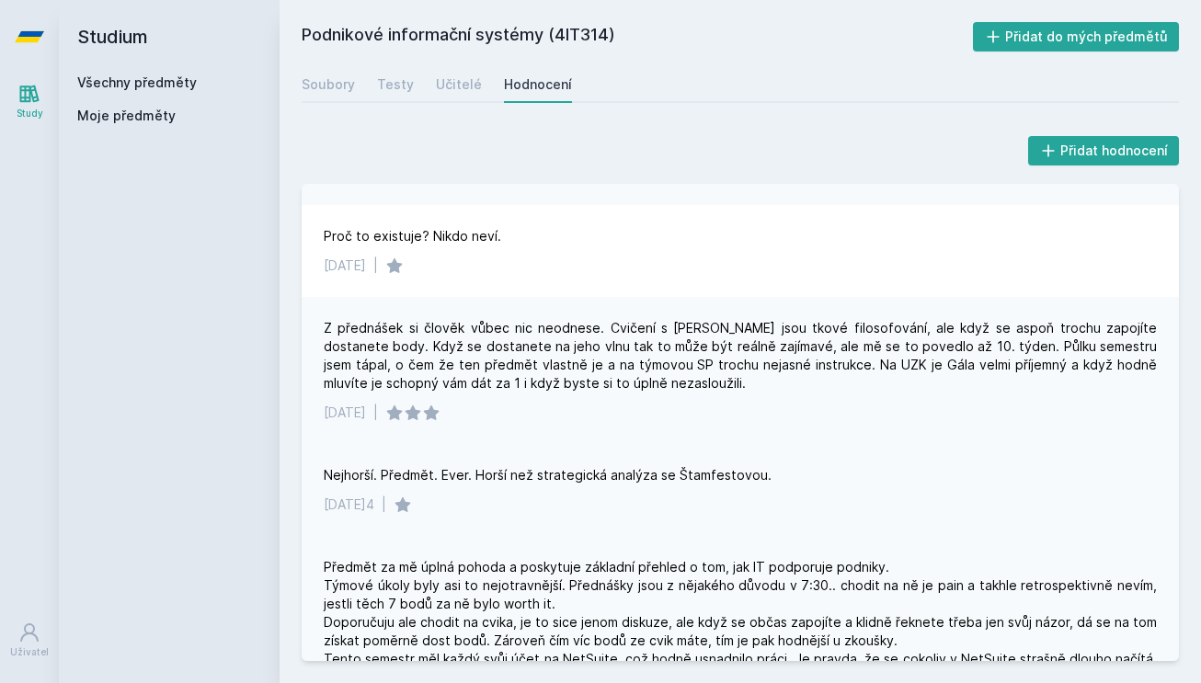
click at [508, 466] on div "Nejhorší. Předmět. Ever. Horší než strategická analýza se Štamfestovou." at bounding box center [548, 475] width 448 height 18
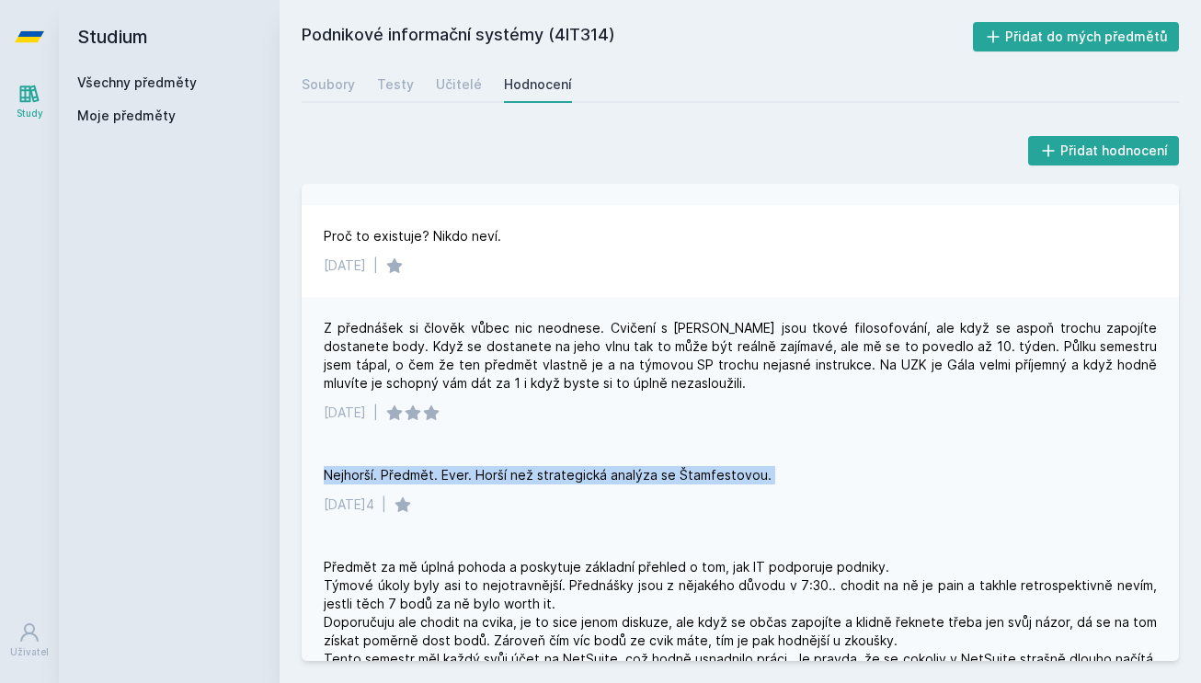
click at [526, 466] on div "Nejhorší. Předmět. Ever. Horší než strategická analýza se Štamfestovou." at bounding box center [548, 475] width 448 height 18
click at [529, 466] on div "Nejhorší. Předmět. Ever. Horší než strategická analýza se Štamfestovou." at bounding box center [548, 475] width 448 height 18
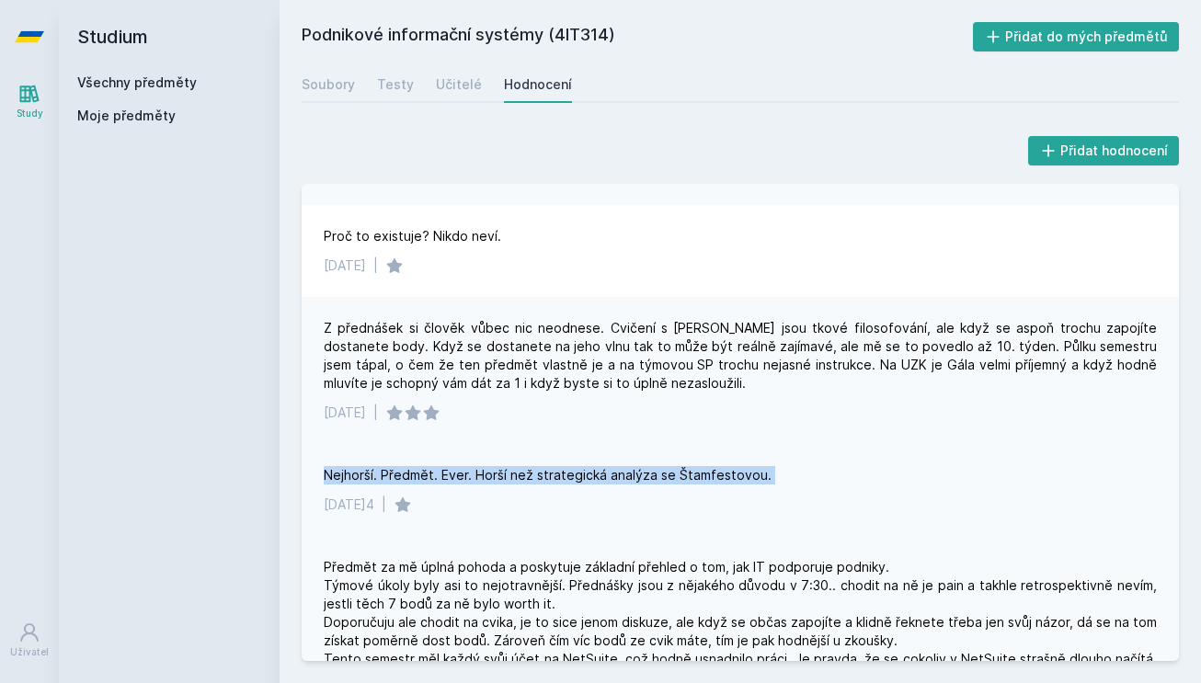
click at [529, 466] on div "Nejhorší. Předmět. Ever. Horší než strategická analýza se Štamfestovou." at bounding box center [548, 475] width 448 height 18
click at [585, 466] on div "Nejhorší. Předmět. Ever. Horší než strategická analýza se Štamfestovou." at bounding box center [548, 475] width 448 height 18
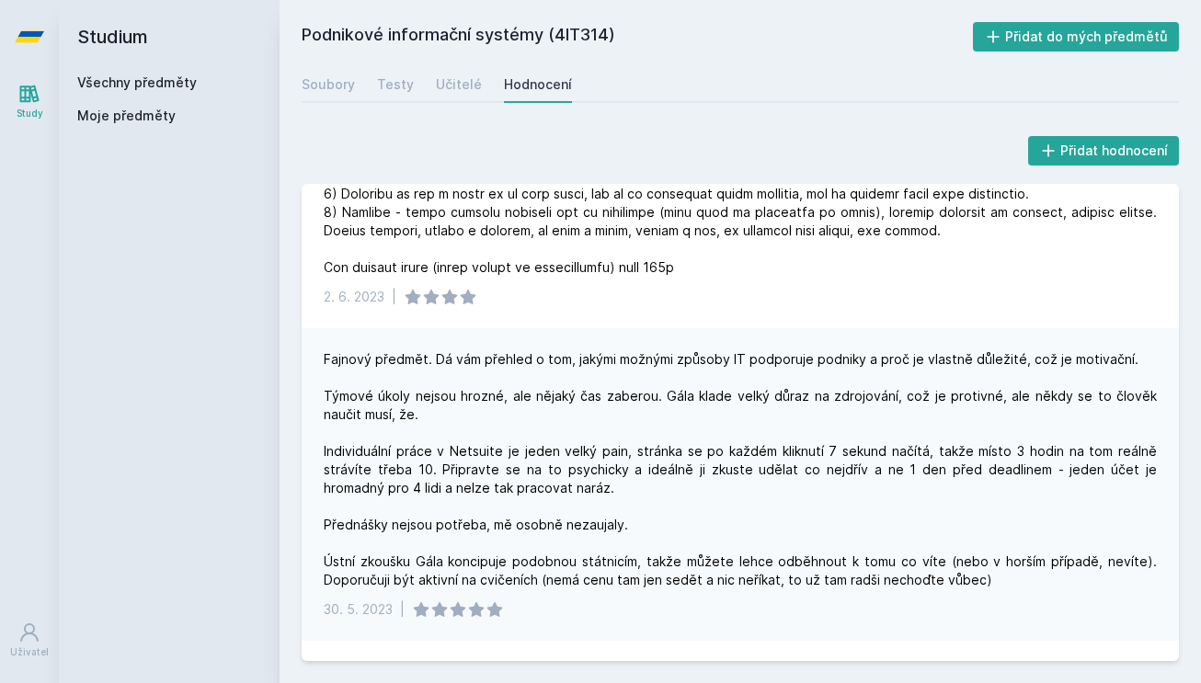
scroll to position [1486, 0]
